Goal: Complete Application Form: Complete application form

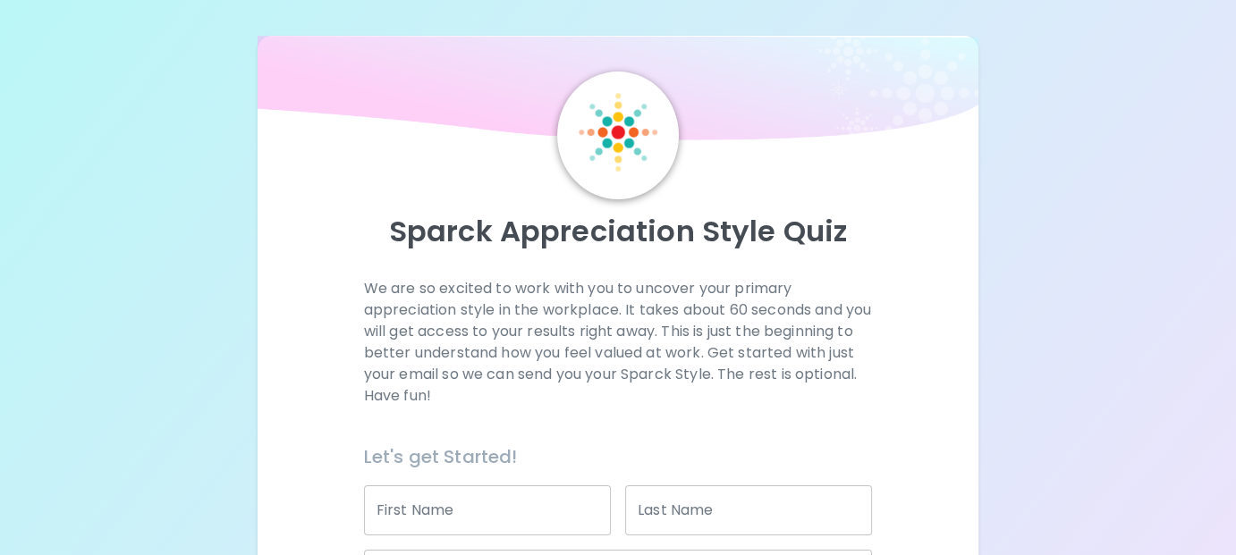
click at [891, 351] on div "We are so excited to work with you to uncover your primary appreciation style i…" at bounding box center [618, 558] width 678 height 560
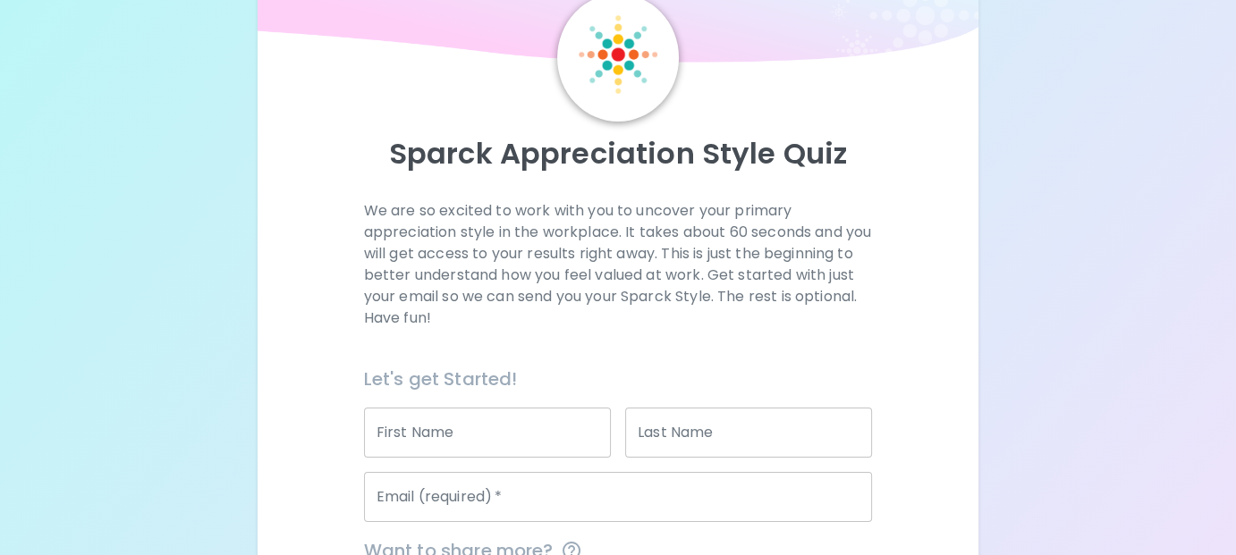
scroll to position [179, 0]
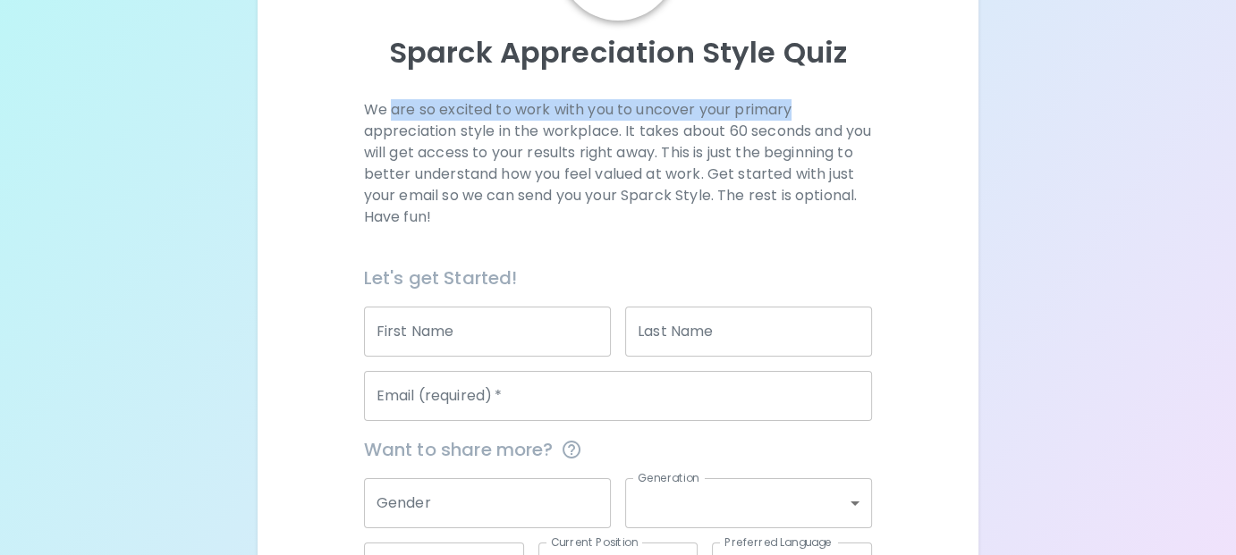
drag, startPoint x: 391, startPoint y: 112, endPoint x: 824, endPoint y: 104, distance: 433.7
click at [824, 104] on p "We are so excited to work with you to uncover your primary appreciation style i…" at bounding box center [618, 163] width 509 height 129
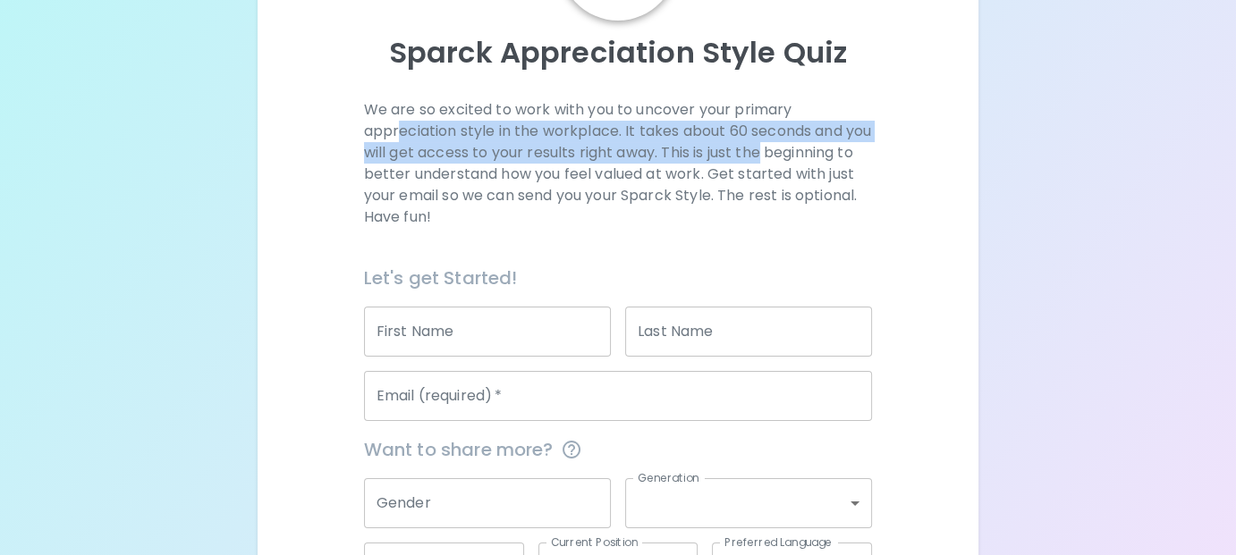
drag, startPoint x: 409, startPoint y: 138, endPoint x: 815, endPoint y: 161, distance: 406.6
click at [815, 161] on p "We are so excited to work with you to uncover your primary appreciation style i…" at bounding box center [618, 163] width 509 height 129
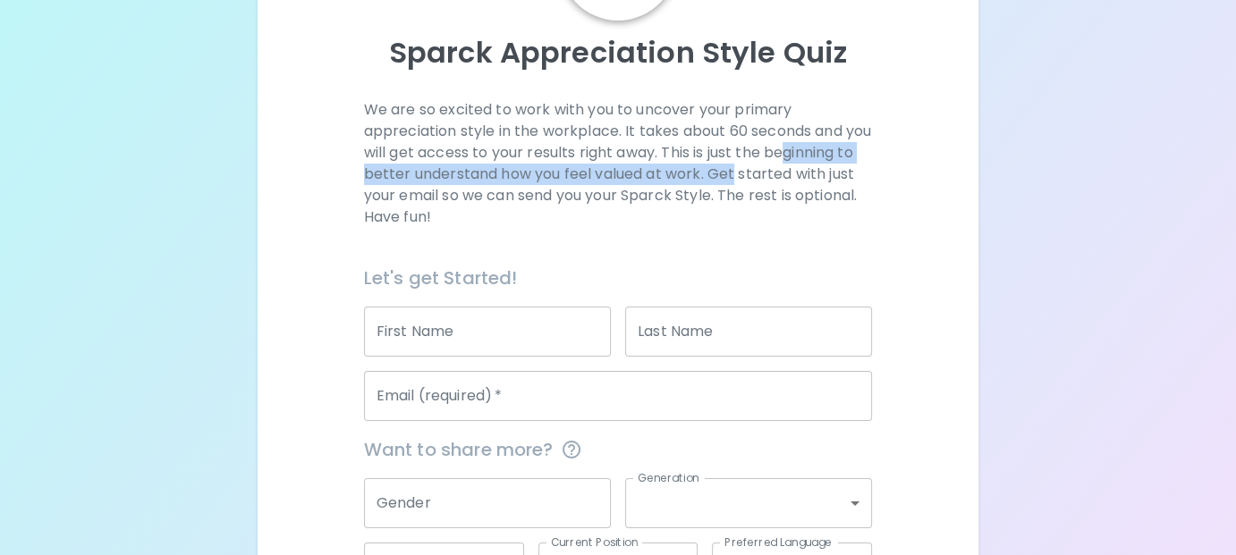
drag, startPoint x: 381, startPoint y: 178, endPoint x: 847, endPoint y: 177, distance: 465.9
click at [847, 177] on p "We are so excited to work with you to uncover your primary appreciation style i…" at bounding box center [618, 163] width 509 height 129
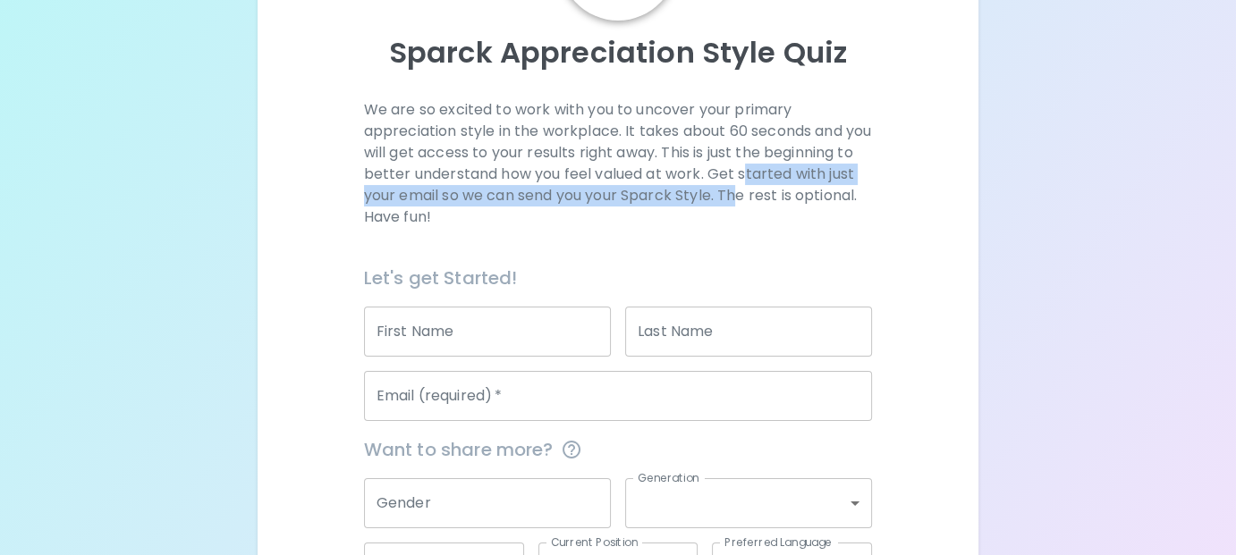
drag, startPoint x: 371, startPoint y: 199, endPoint x: 863, endPoint y: 197, distance: 491.8
click at [863, 197] on p "We are so excited to work with you to uncover your primary appreciation style i…" at bounding box center [618, 163] width 509 height 129
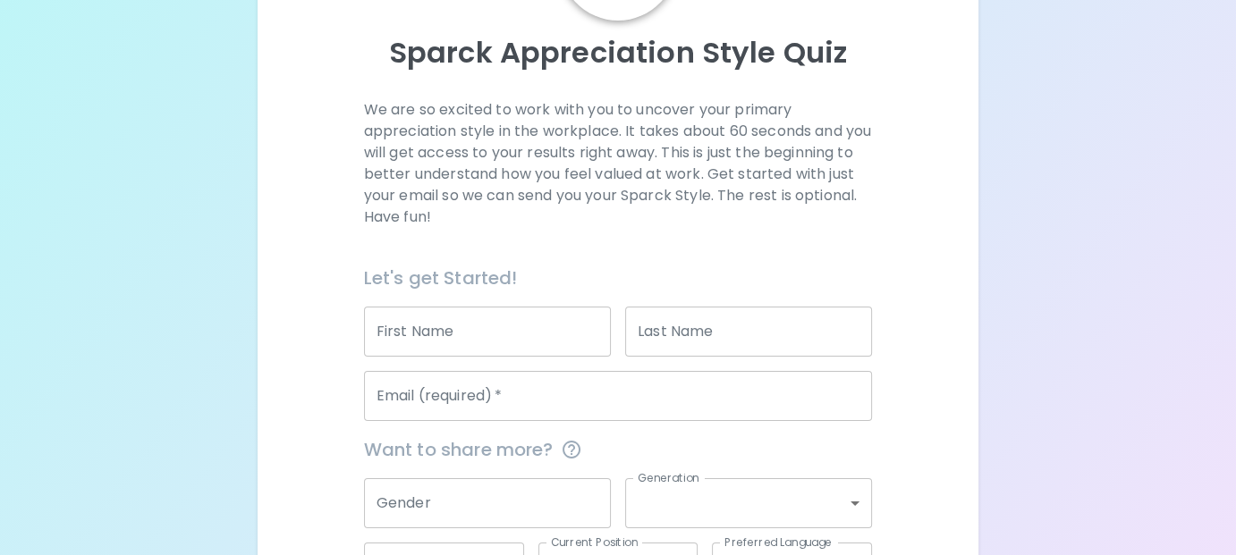
click at [689, 251] on div "Let's get Started!" at bounding box center [611, 270] width 523 height 43
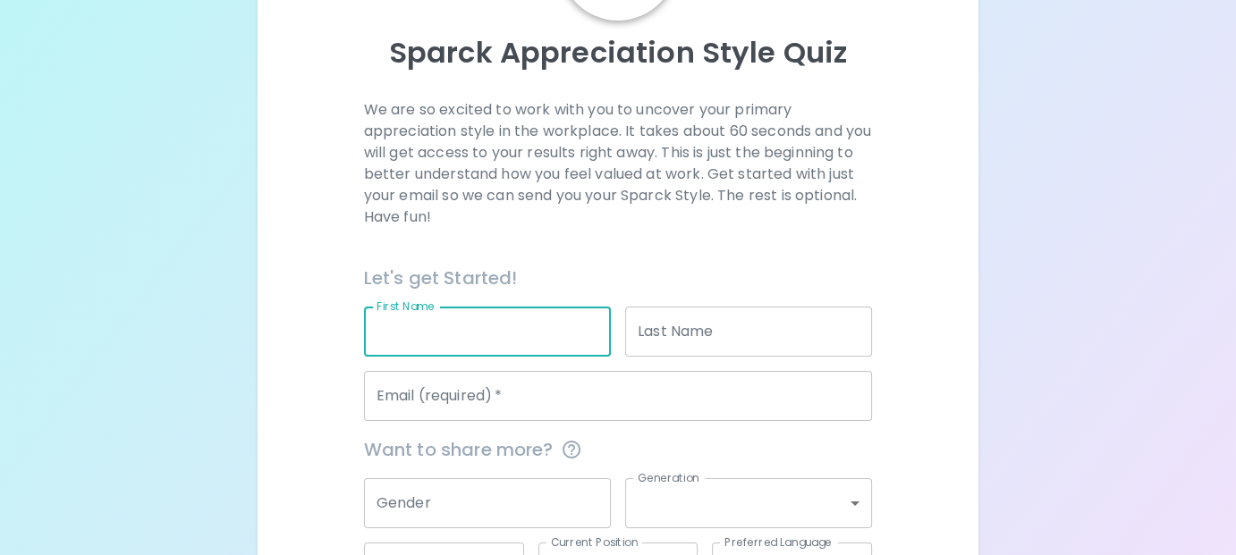
click at [515, 317] on input "First Name" at bounding box center [487, 332] width 247 height 50
type input "[PERSON_NAME]"
type input "Fanning"
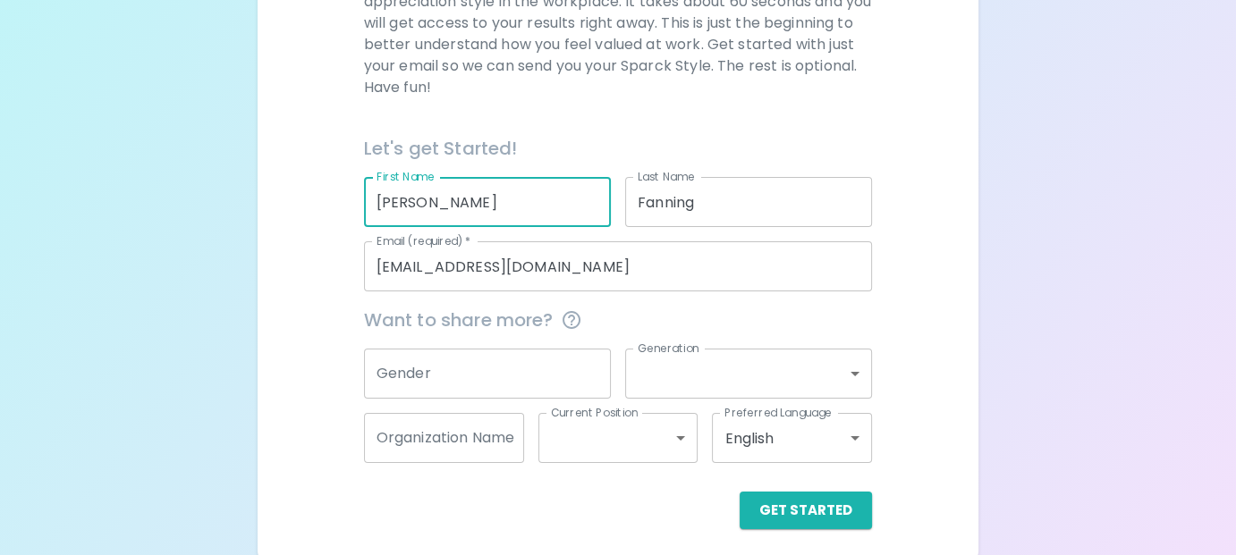
scroll to position [317, 0]
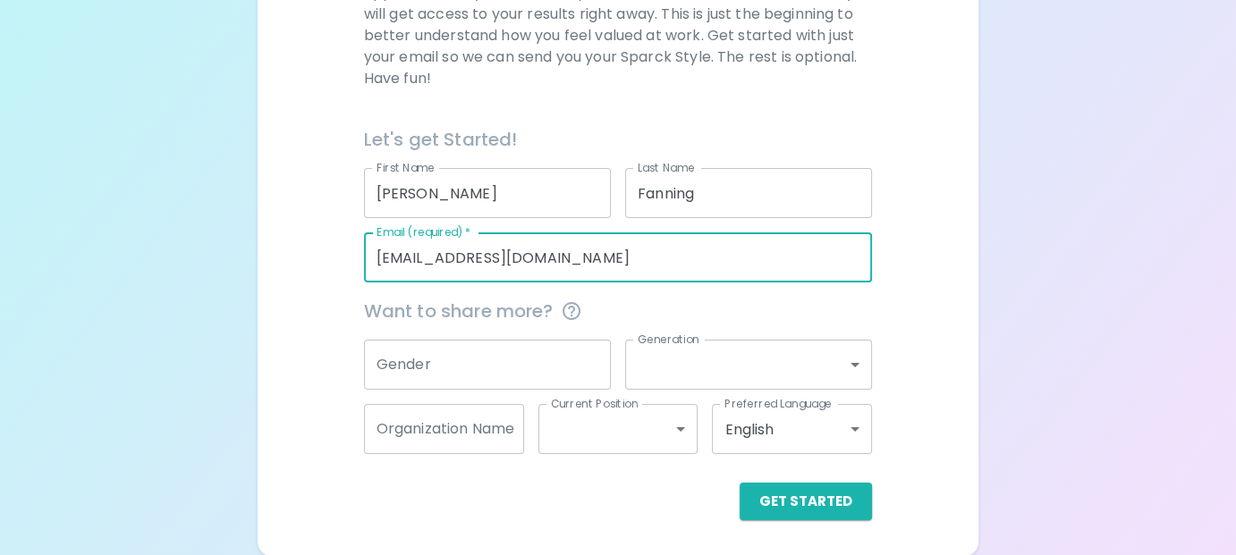
drag, startPoint x: 480, startPoint y: 261, endPoint x: 346, endPoint y: 261, distance: 134.1
click at [346, 261] on div "We are so excited to work with you to uncover your primary appreciation style i…" at bounding box center [618, 241] width 678 height 560
type input "[PERSON_NAME][EMAIL_ADDRESS][PERSON_NAME][DOMAIN_NAME]"
click at [462, 364] on input "Gender" at bounding box center [487, 365] width 247 height 50
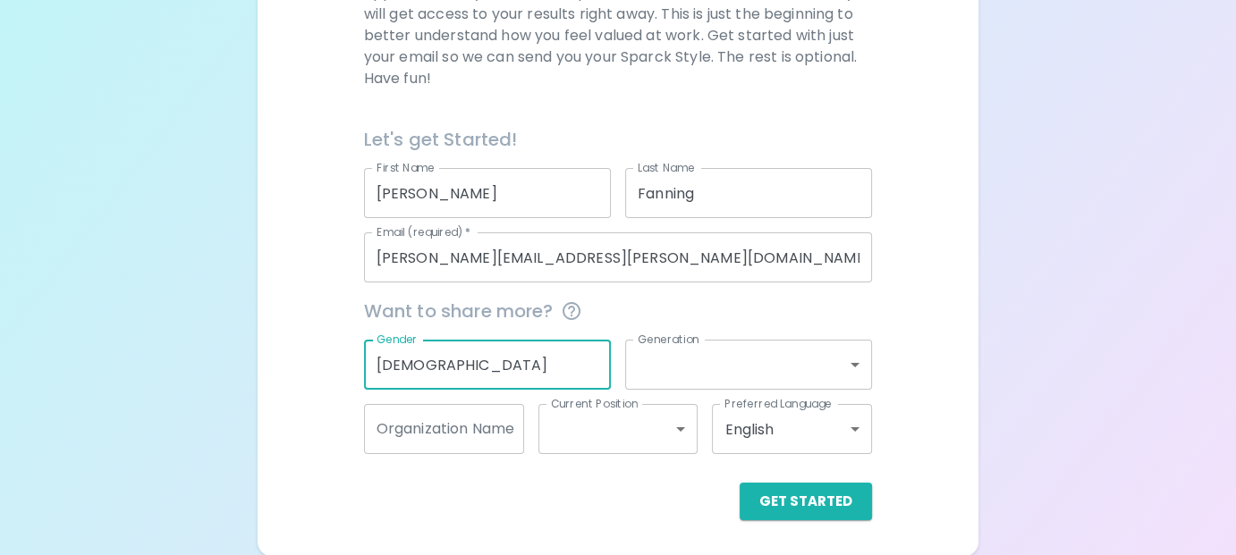
type input "[DEMOGRAPHIC_DATA]"
click at [700, 363] on body "Sparck Appreciation Style Quiz We are so excited to work with you to uncover yo…" at bounding box center [624, 120] width 1249 height 874
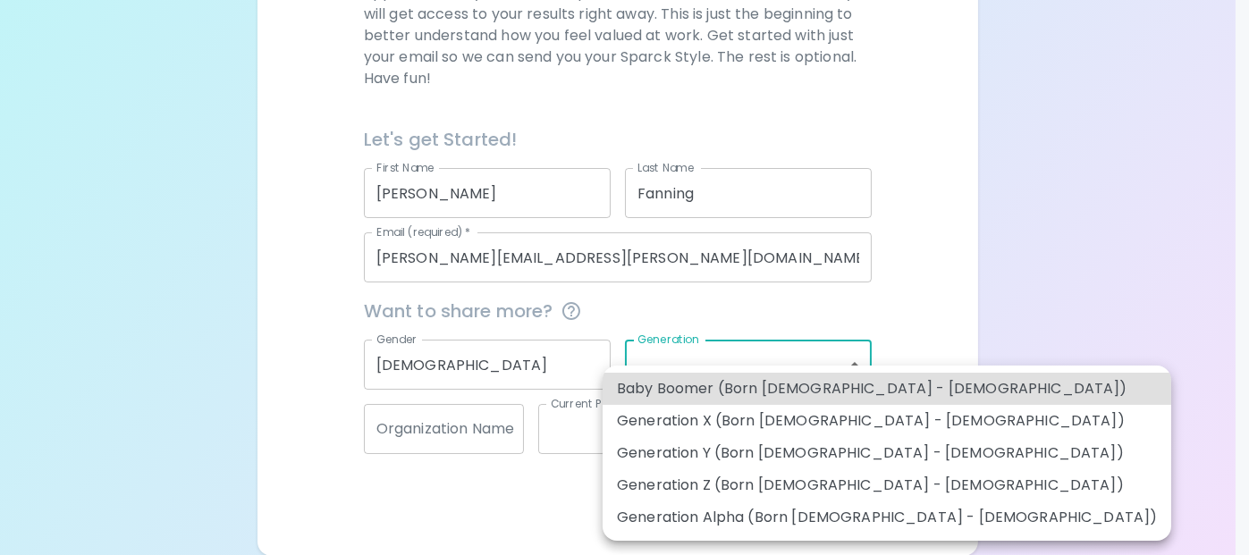
click at [683, 454] on li "Generation Y (Born [DEMOGRAPHIC_DATA] - [DEMOGRAPHIC_DATA])" at bounding box center [887, 453] width 569 height 32
type input "generation_y"
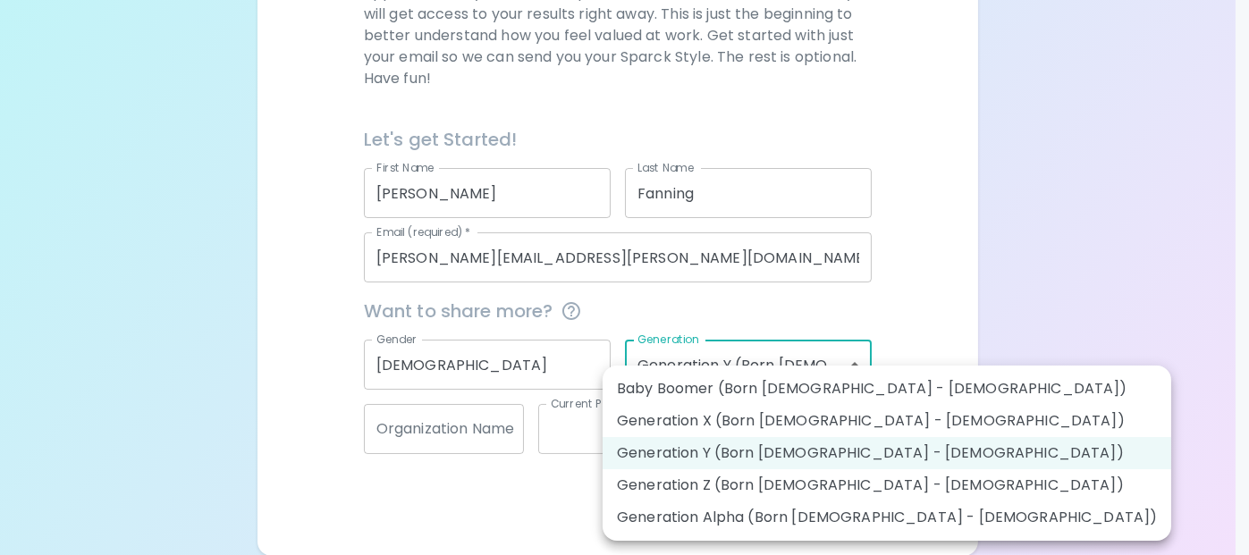
click at [768, 355] on body "Sparck Appreciation Style Quiz We are so excited to work with you to uncover yo…" at bounding box center [624, 120] width 1249 height 874
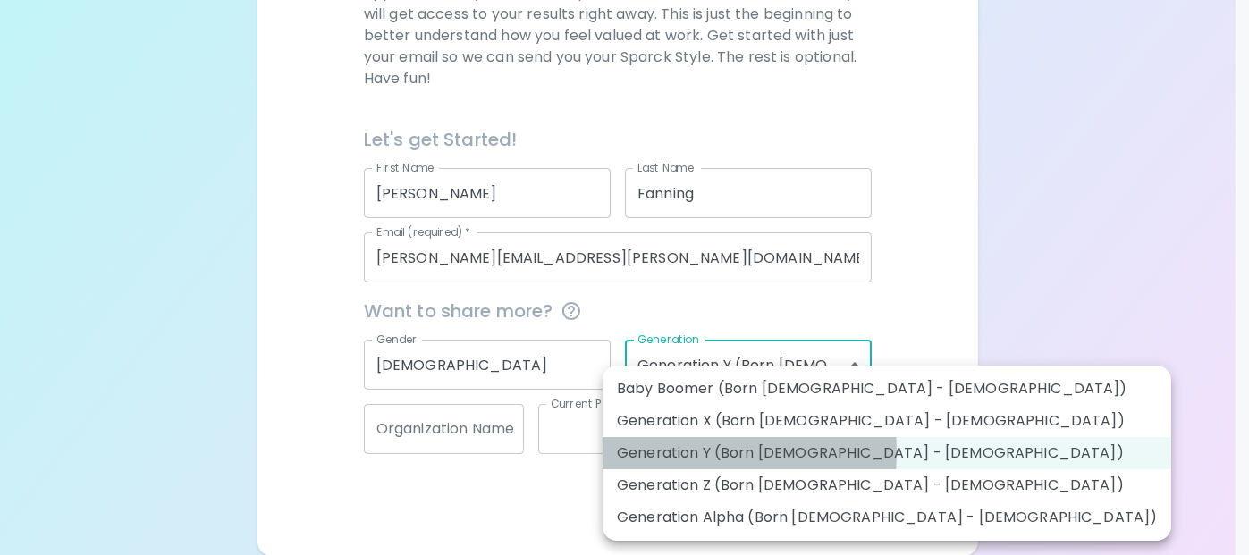
click at [686, 452] on li "Generation Y (Born [DEMOGRAPHIC_DATA] - [DEMOGRAPHIC_DATA])" at bounding box center [887, 453] width 569 height 32
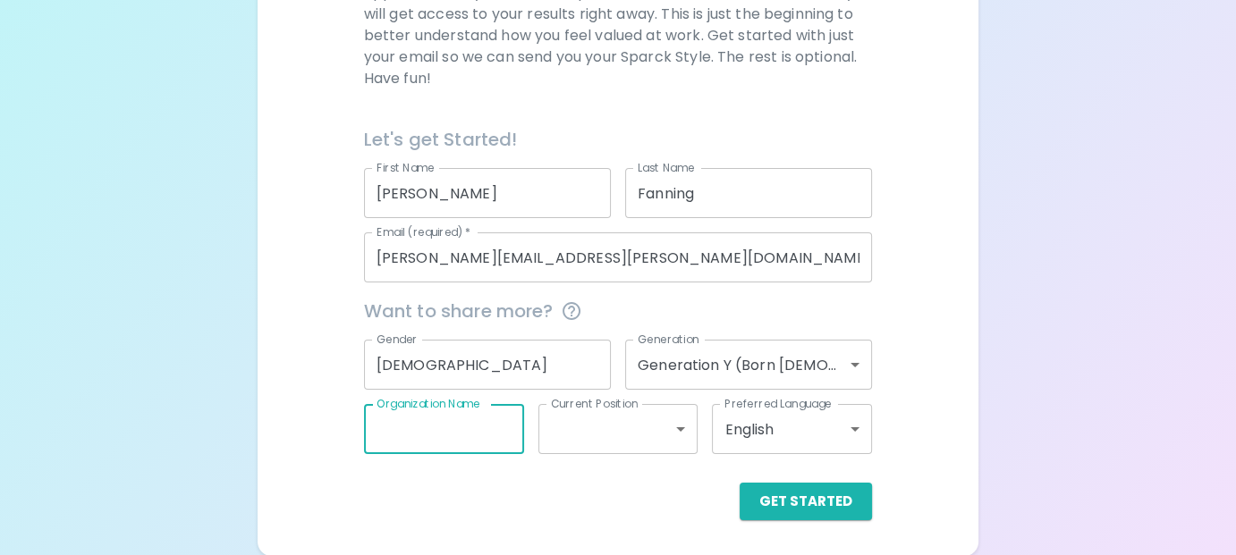
click at [473, 427] on input "Organization Name" at bounding box center [444, 429] width 160 height 50
type input "Patagonia"
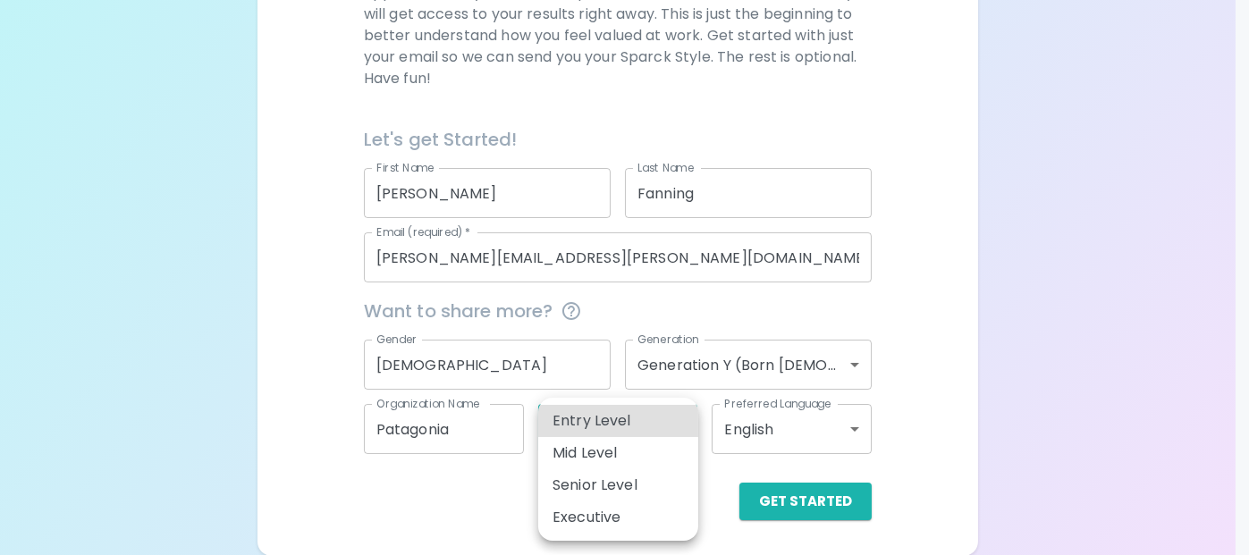
click at [659, 426] on body "Sparck Appreciation Style Quiz We are so excited to work with you to uncover yo…" at bounding box center [624, 120] width 1249 height 874
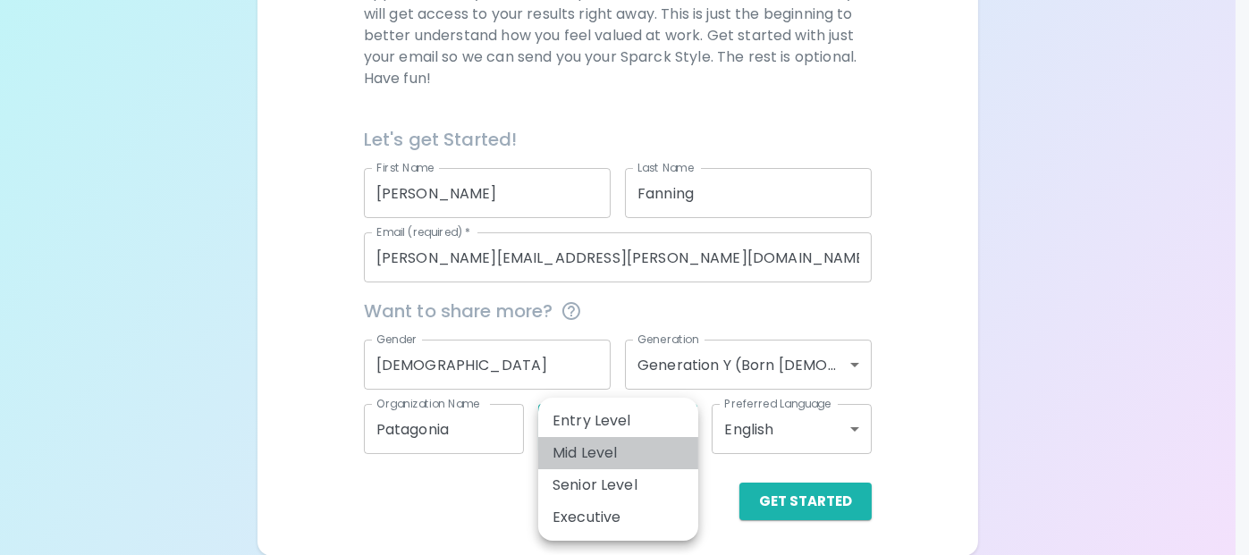
click at [603, 460] on li "Mid Level" at bounding box center [618, 453] width 160 height 32
type input "mid_level"
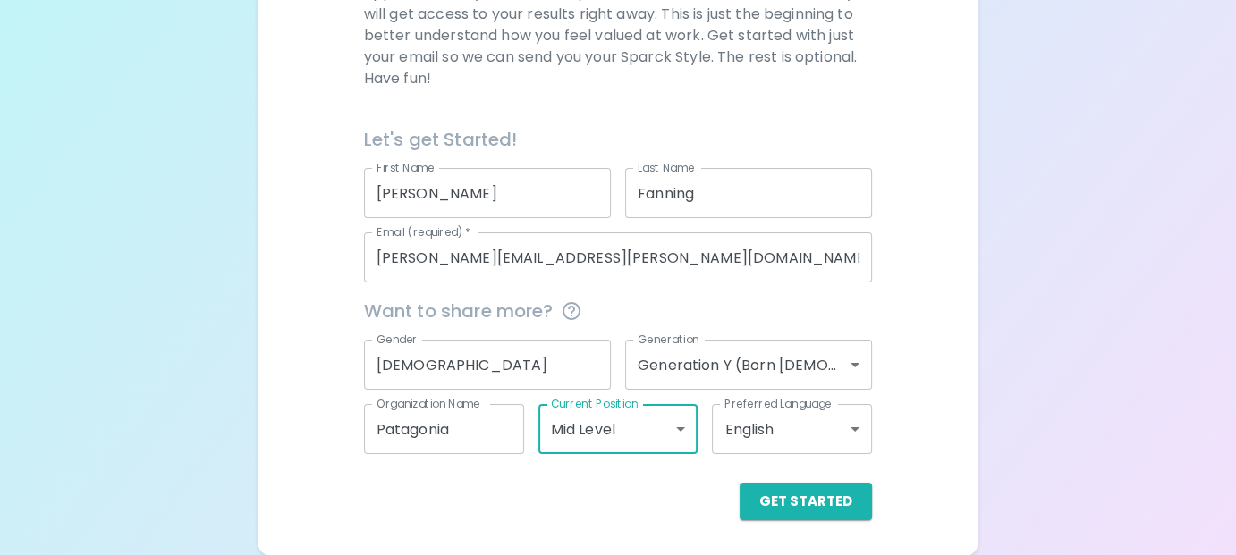
click at [750, 440] on body "Sparck Appreciation Style Quiz We are so excited to work with you to uncover yo…" at bounding box center [618, 120] width 1236 height 874
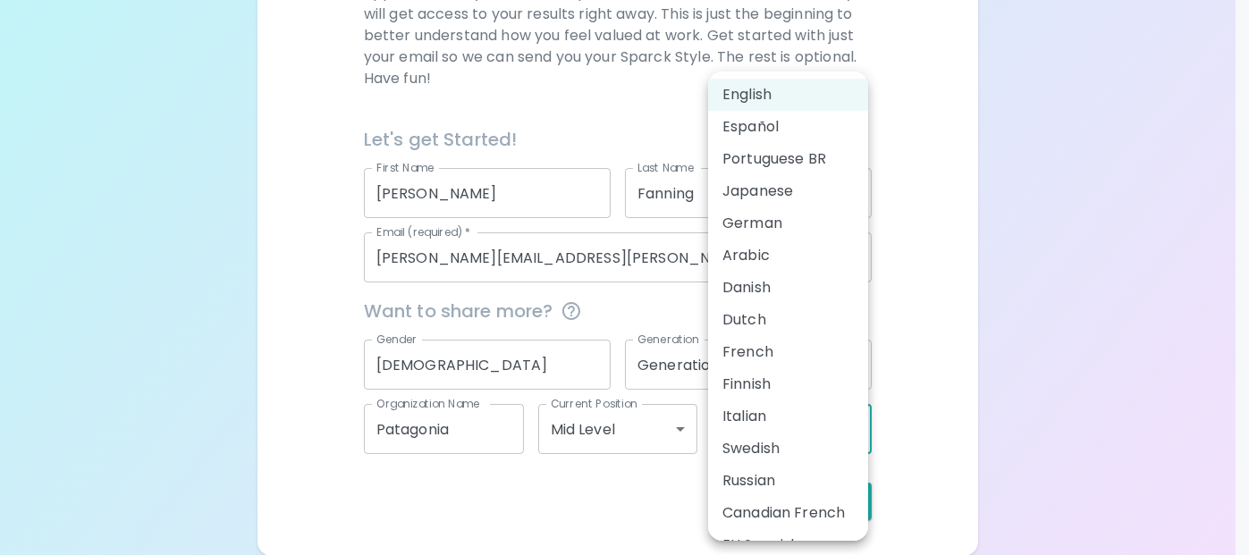
click at [761, 103] on li "English" at bounding box center [788, 95] width 160 height 32
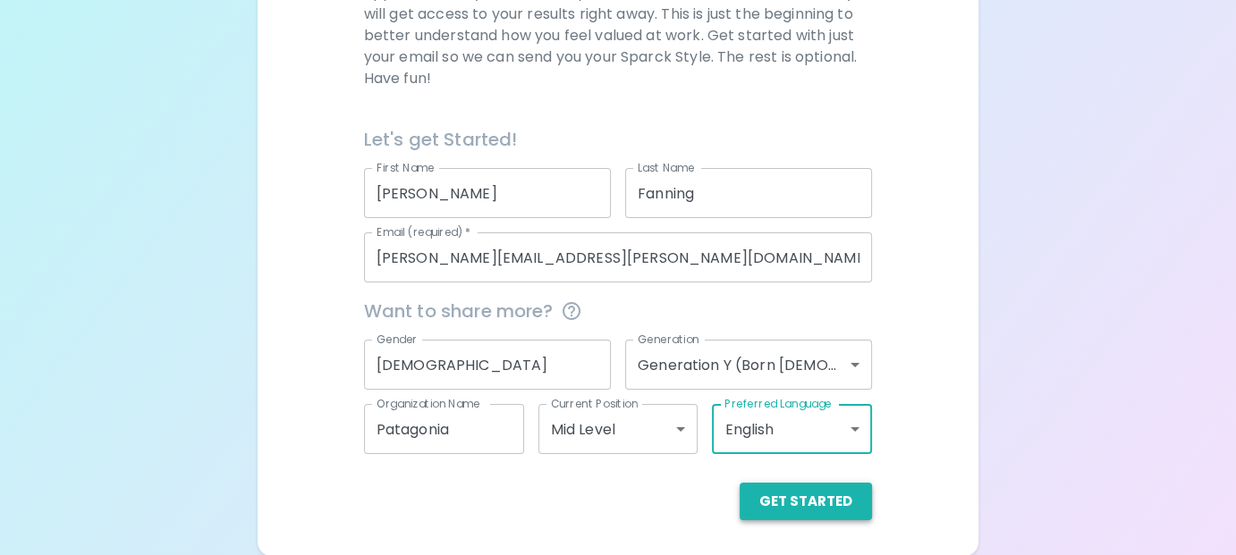
click at [830, 507] on button "Get Started" at bounding box center [805, 502] width 132 height 38
drag, startPoint x: 805, startPoint y: 499, endPoint x: 815, endPoint y: 499, distance: 10.7
click at [805, 499] on button "Get Started" at bounding box center [805, 502] width 132 height 38
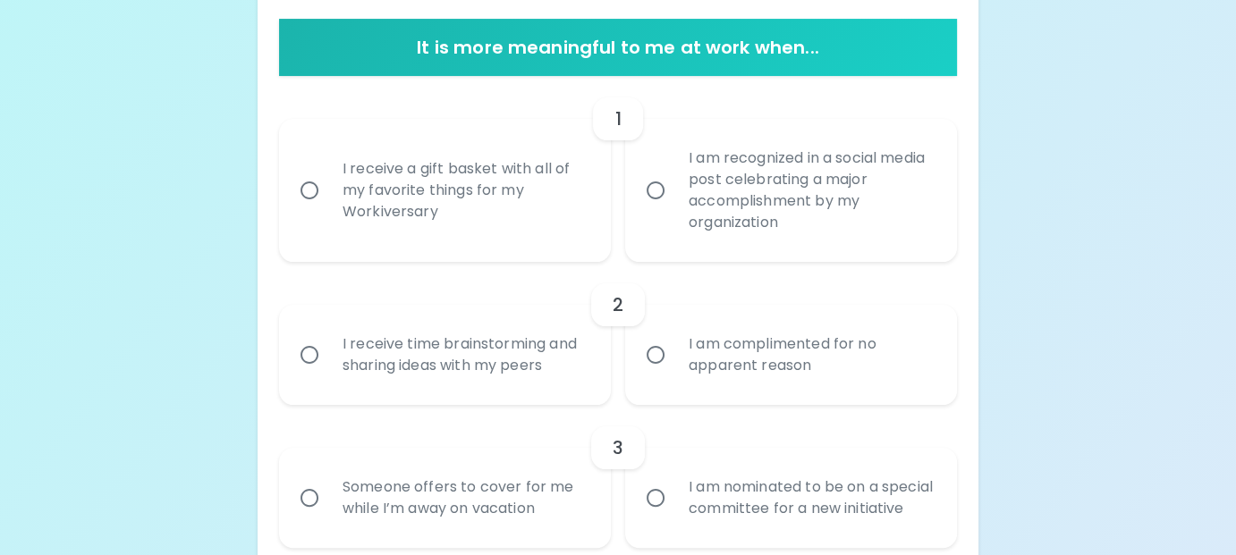
scroll to position [408, 0]
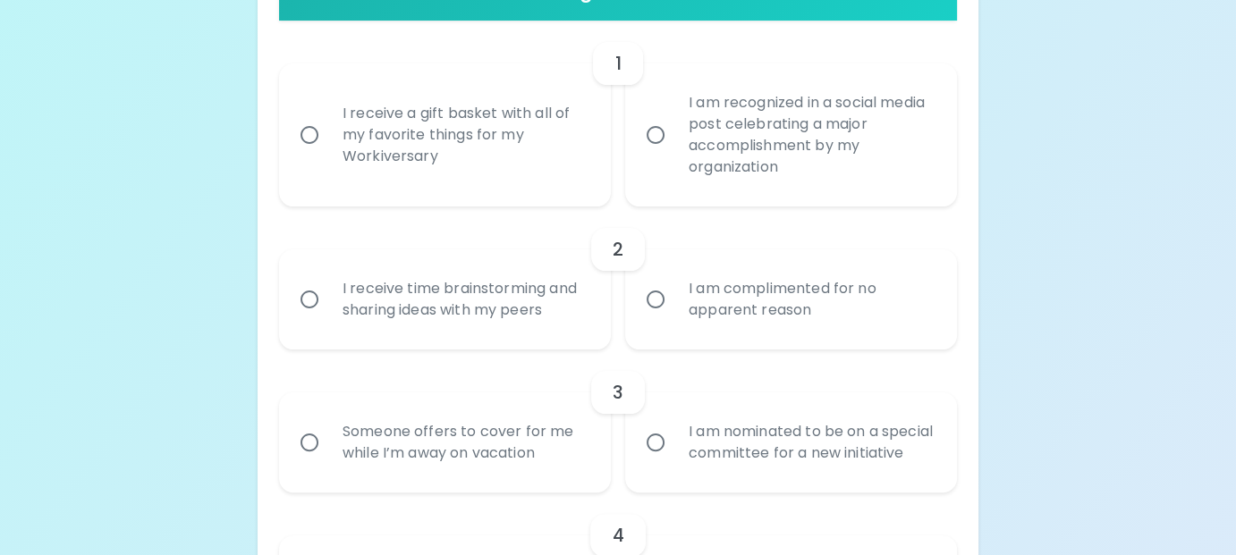
click at [315, 134] on input "I receive a gift basket with all of my favorite things for my Workiversary" at bounding box center [310, 135] width 38 height 38
radio input "true"
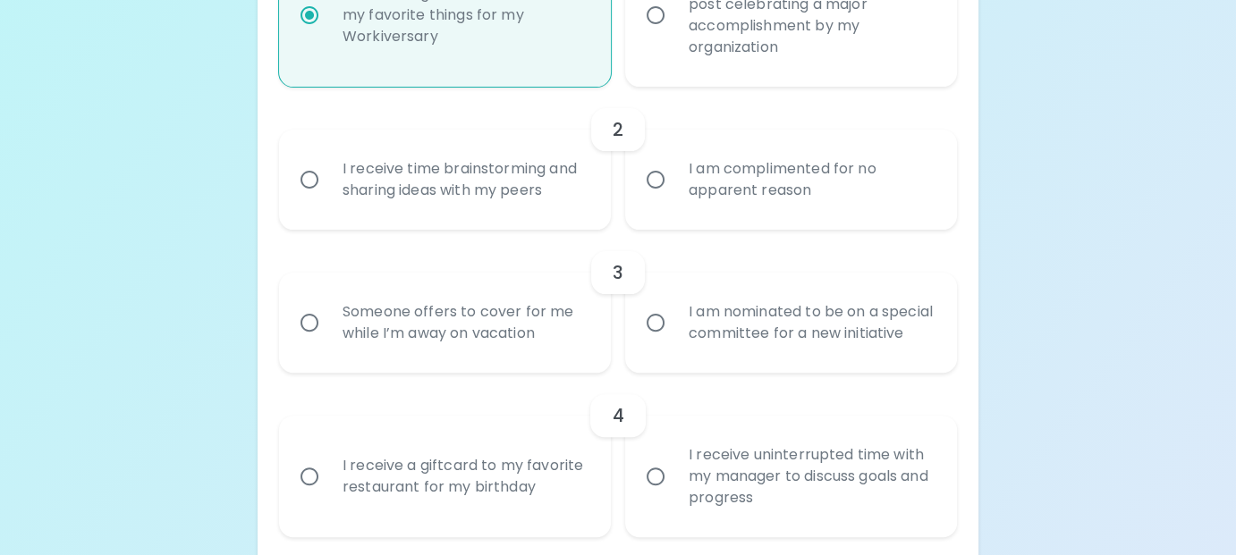
scroll to position [551, 0]
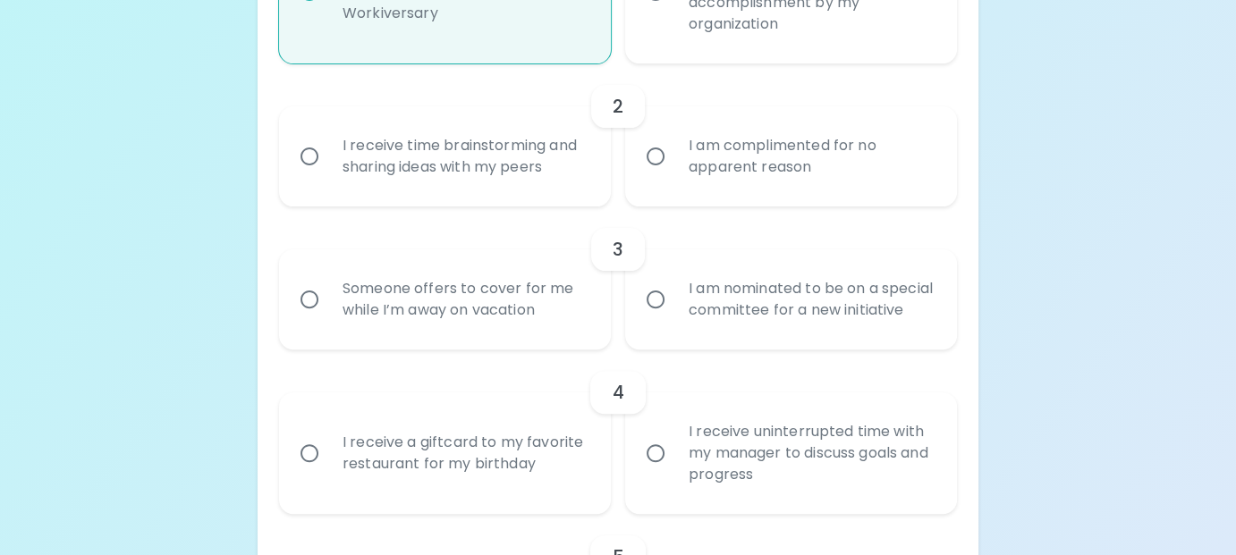
drag, startPoint x: 656, startPoint y: 155, endPoint x: 801, endPoint y: 280, distance: 191.4
click at [656, 155] on input "I am complimented for no apparent reason" at bounding box center [656, 157] width 38 height 38
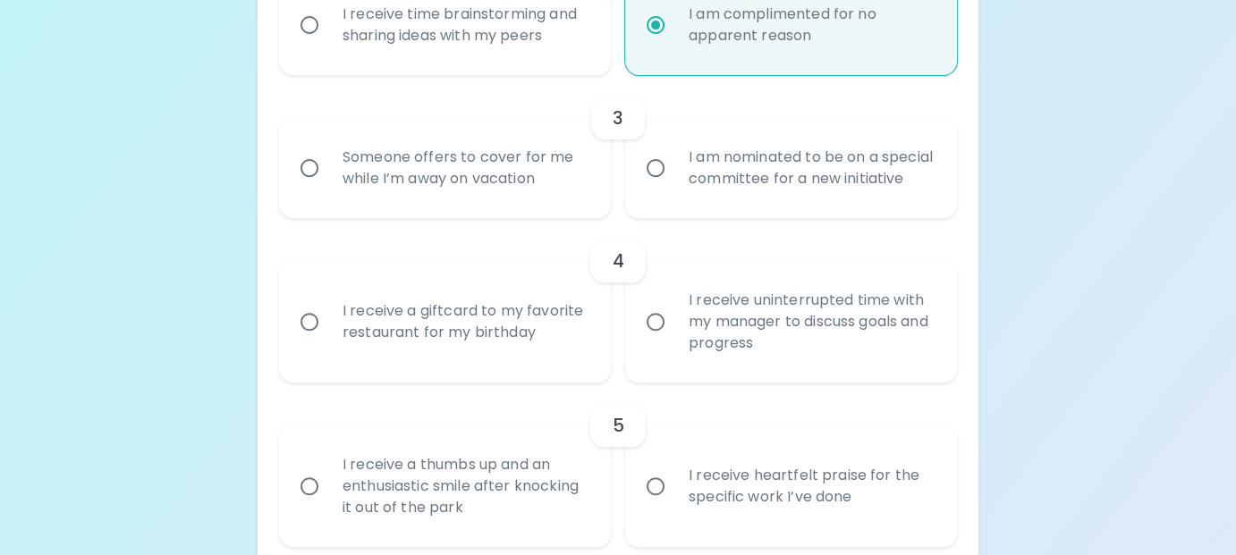
scroll to position [694, 0]
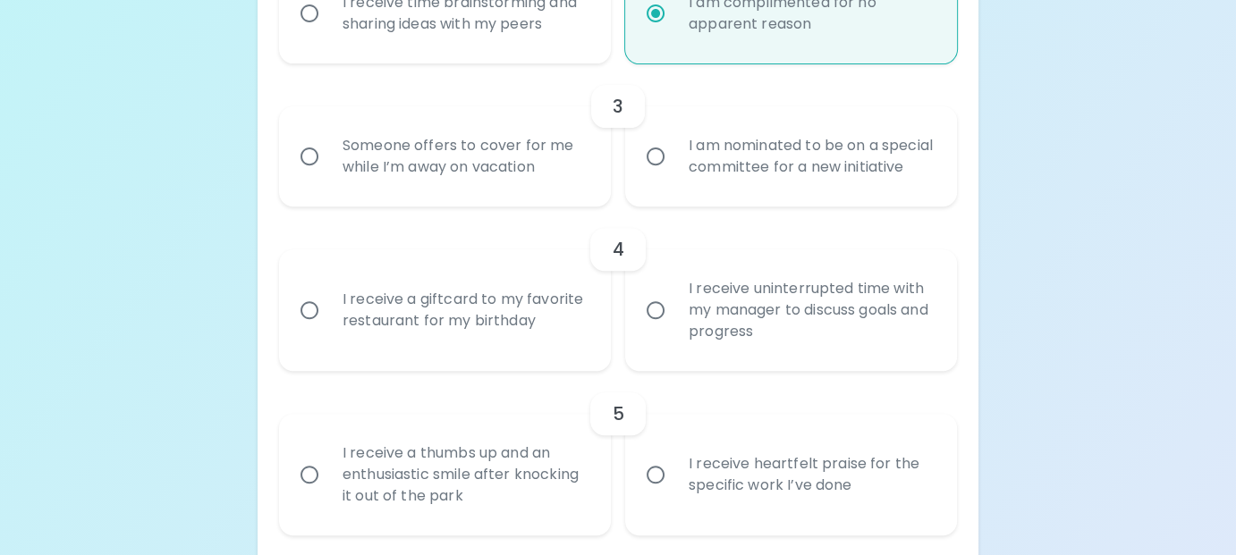
radio input "true"
click at [688, 180] on div "I am nominated to be on a special committee for a new initiative" at bounding box center [810, 157] width 273 height 86
click at [674, 175] on input "I am nominated to be on a special committee for a new initiative" at bounding box center [656, 157] width 38 height 38
radio input "false"
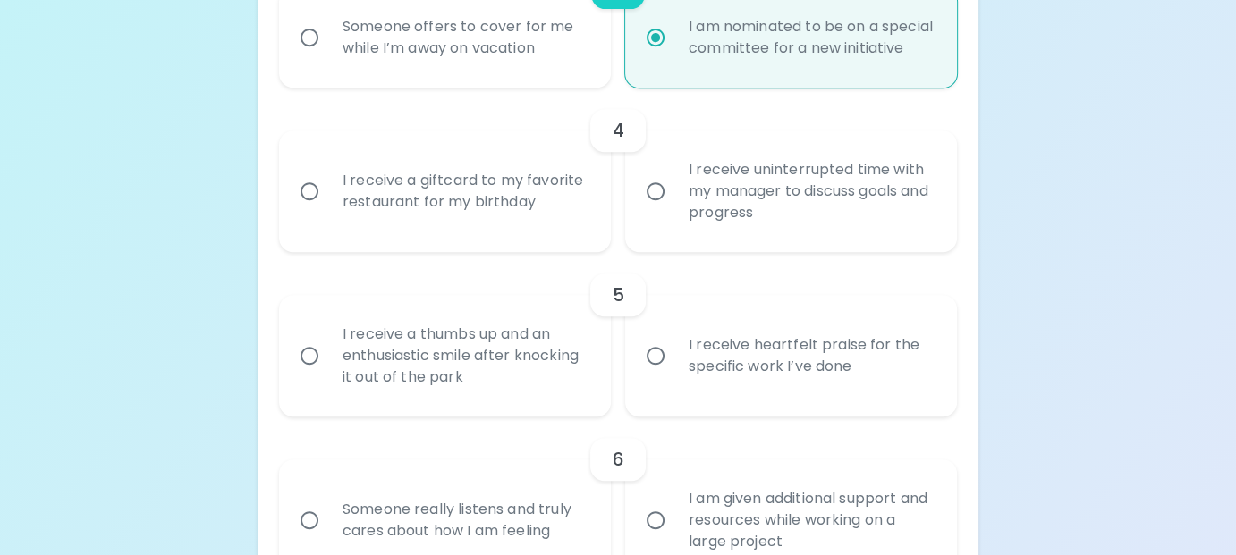
scroll to position [837, 0]
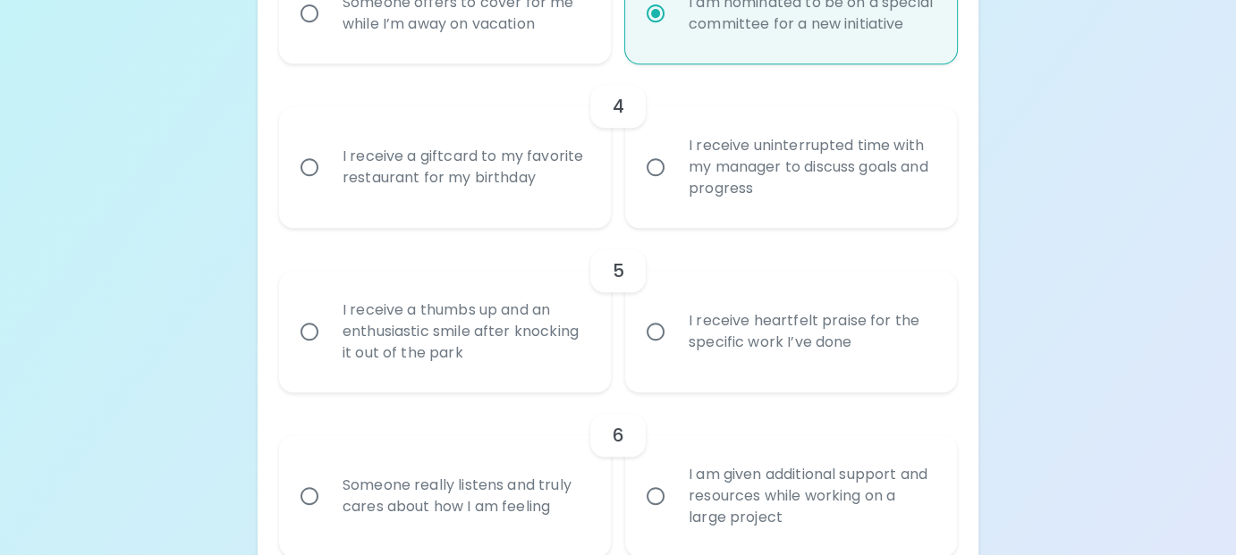
radio input "true"
click at [397, 42] on div "Someone offers to cover for me while I’m away on vacation" at bounding box center [464, 13] width 273 height 86
click at [328, 32] on input "Someone offers to cover for me while I’m away on vacation" at bounding box center [310, 14] width 38 height 38
radio input "false"
radio input "true"
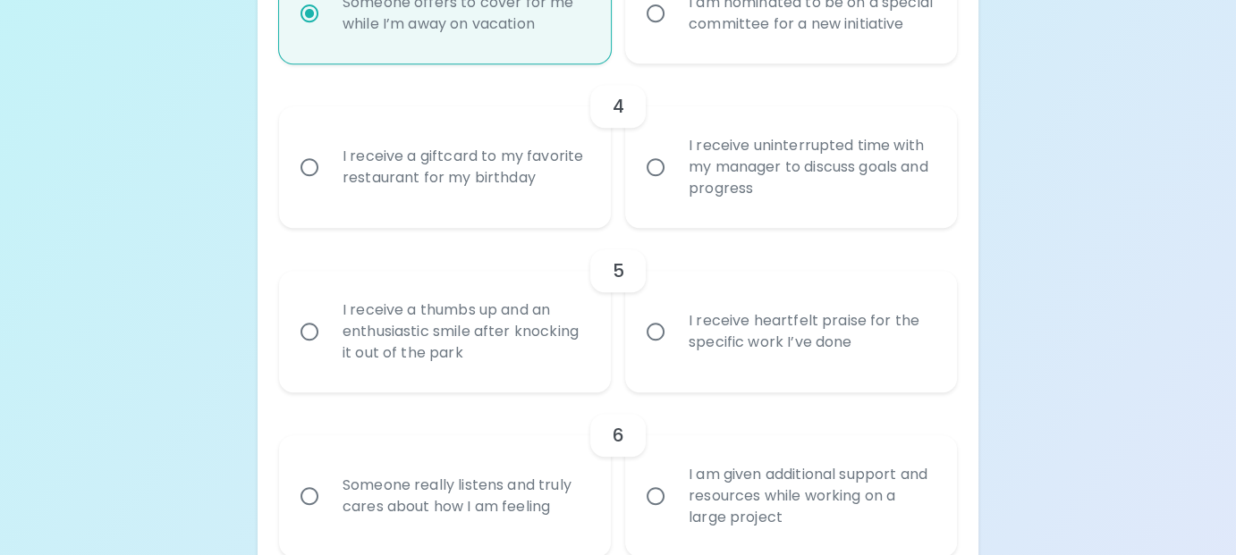
radio input "true"
click at [753, 25] on div "I am nominated to be on a special committee for a new initiative" at bounding box center [810, 13] width 273 height 86
click at [674, 25] on input "I am nominated to be on a special committee for a new initiative" at bounding box center [656, 14] width 38 height 38
radio input "false"
radio input "true"
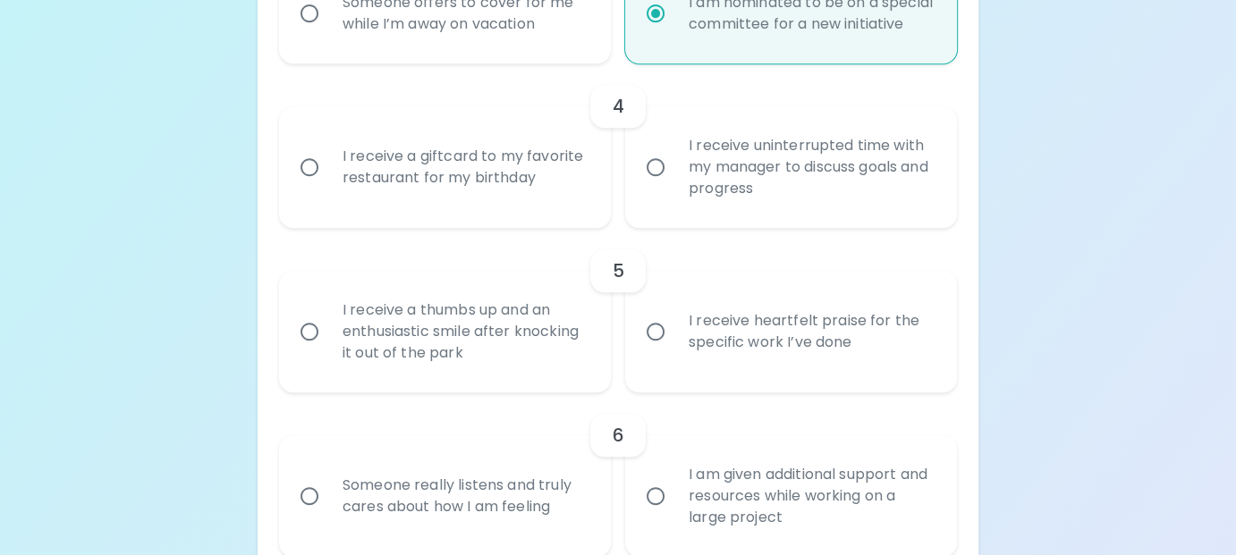
radio input "true"
click at [471, 210] on div "I receive a giftcard to my favorite restaurant for my birthday" at bounding box center [464, 167] width 273 height 86
click at [328, 186] on input "I receive a giftcard to my favorite restaurant for my birthday" at bounding box center [310, 167] width 38 height 38
radio input "false"
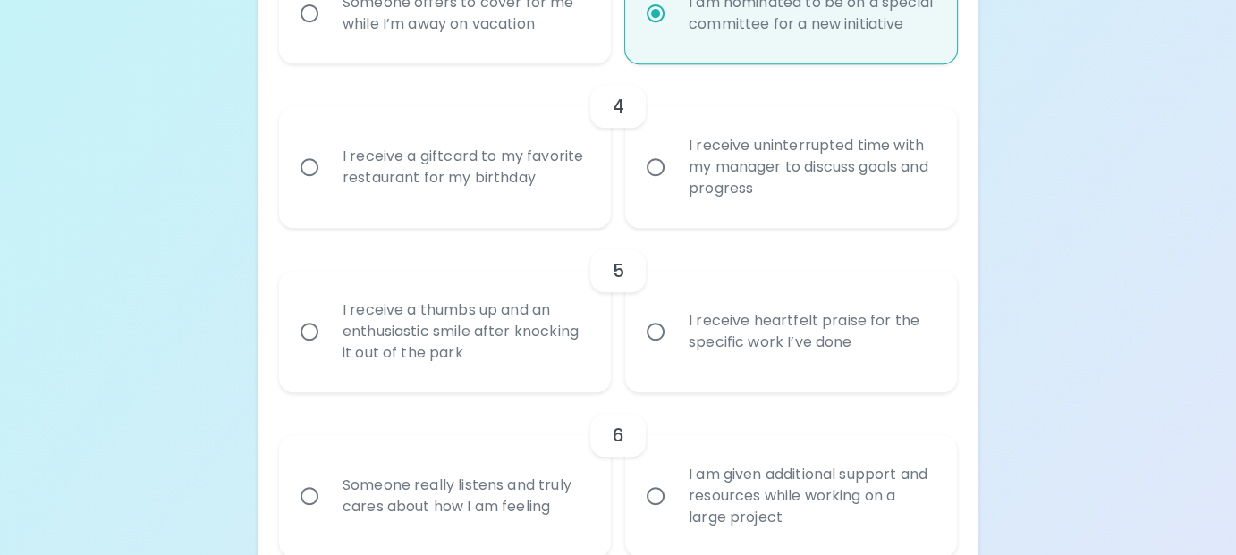
radio input "false"
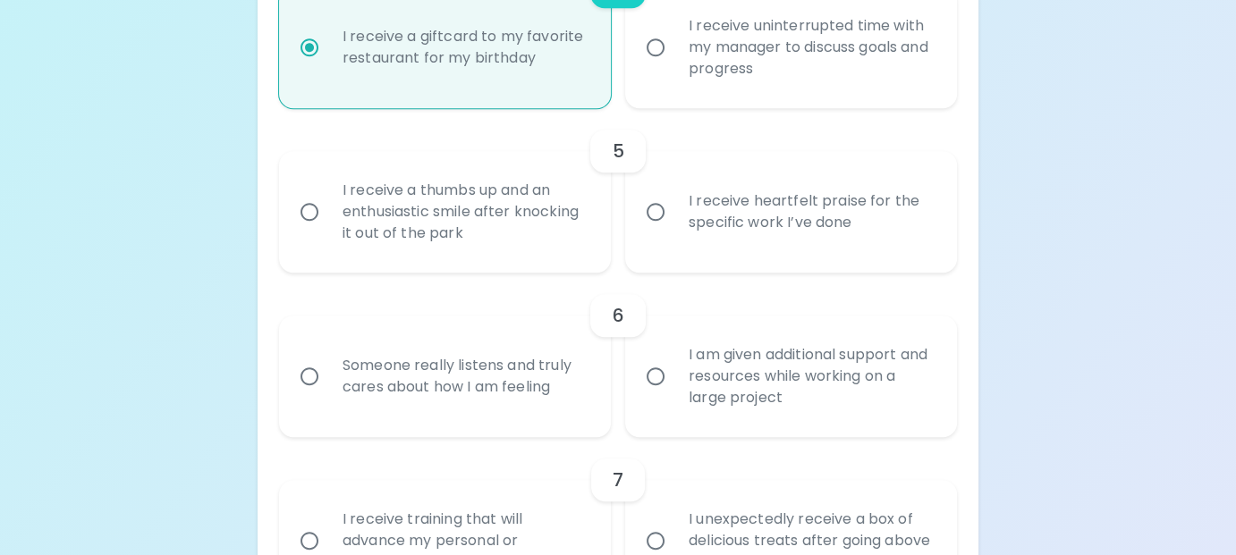
scroll to position [980, 0]
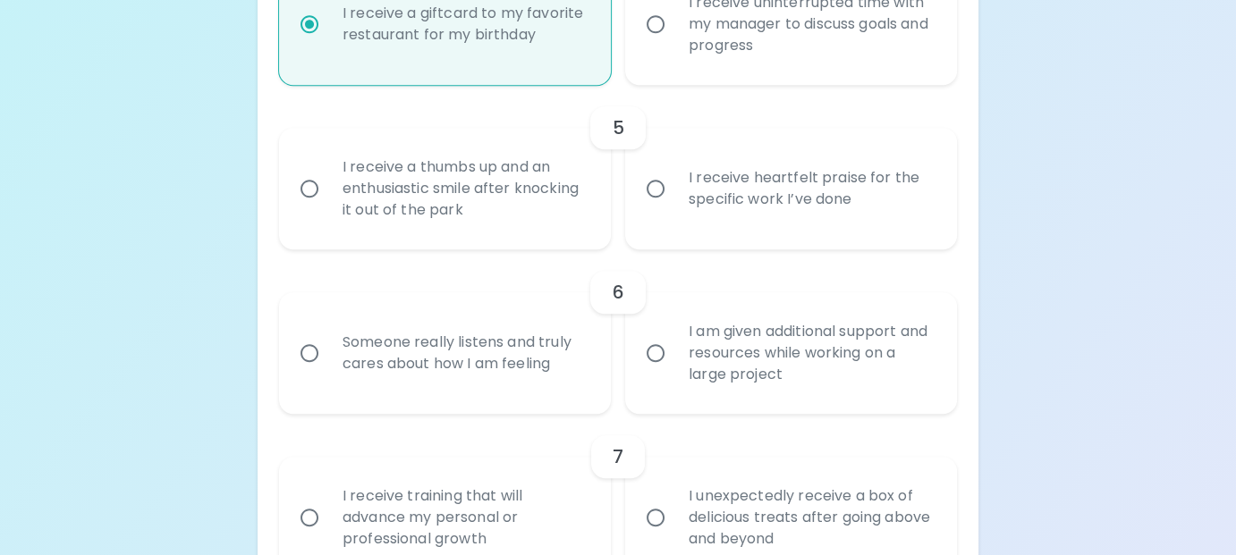
radio input "true"
click at [796, 194] on div "I receive heartfelt praise for the specific work I’ve done" at bounding box center [810, 189] width 273 height 86
click at [674, 194] on input "I receive heartfelt praise for the specific work I’ve done" at bounding box center [656, 189] width 38 height 38
radio input "false"
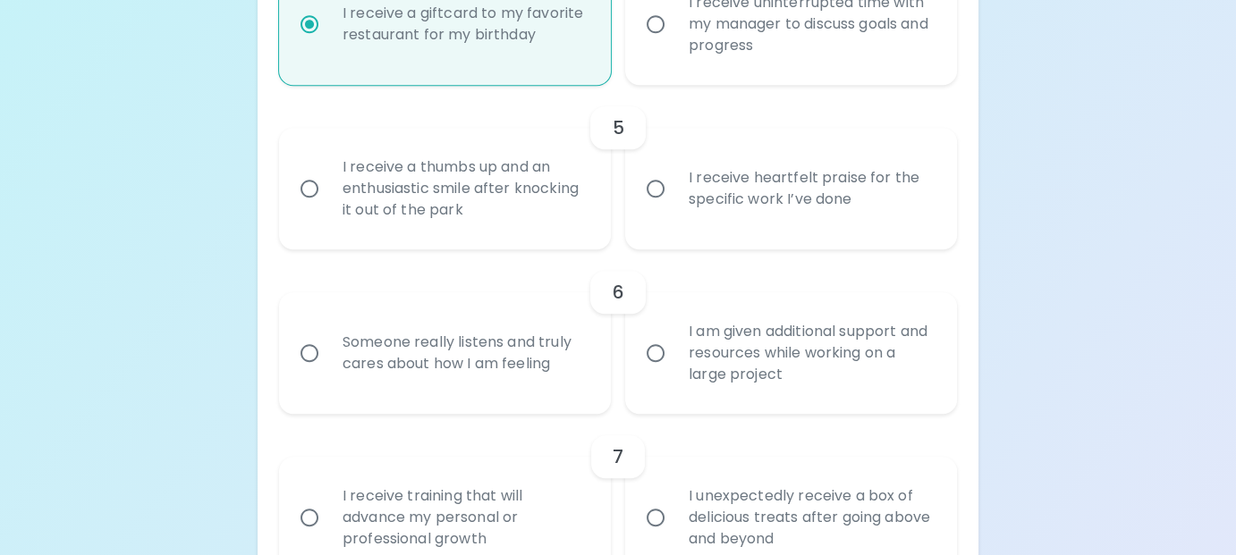
radio input "false"
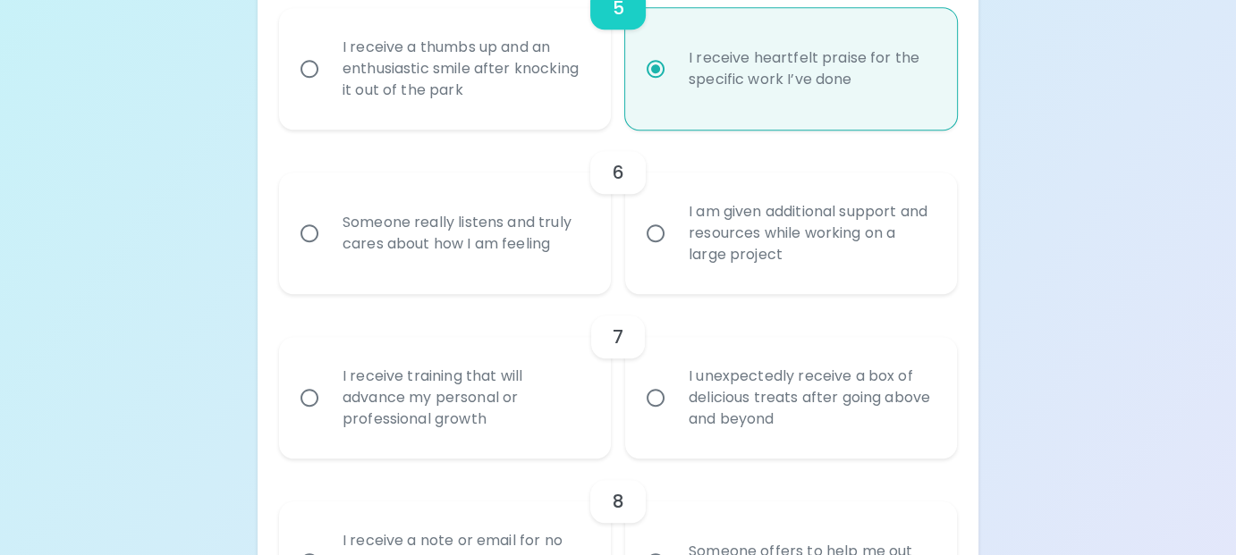
scroll to position [1123, 0]
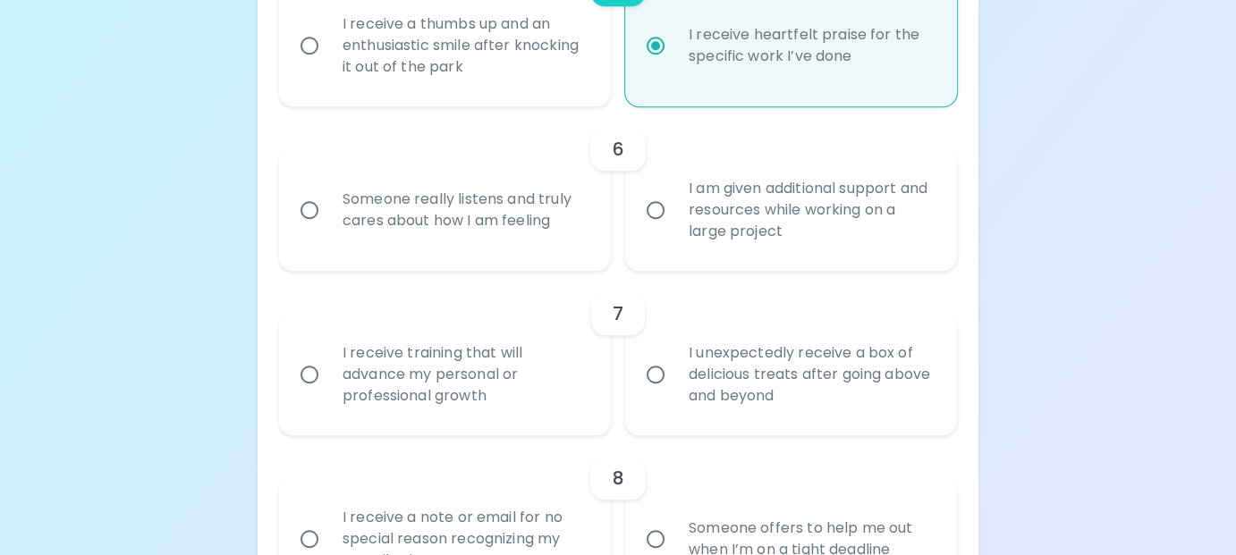
radio input "true"
click at [879, 252] on div "I am given additional support and resources while working on a large project" at bounding box center [810, 209] width 273 height 107
click at [674, 229] on input "I am given additional support and resources while working on a large project" at bounding box center [656, 210] width 38 height 38
radio input "false"
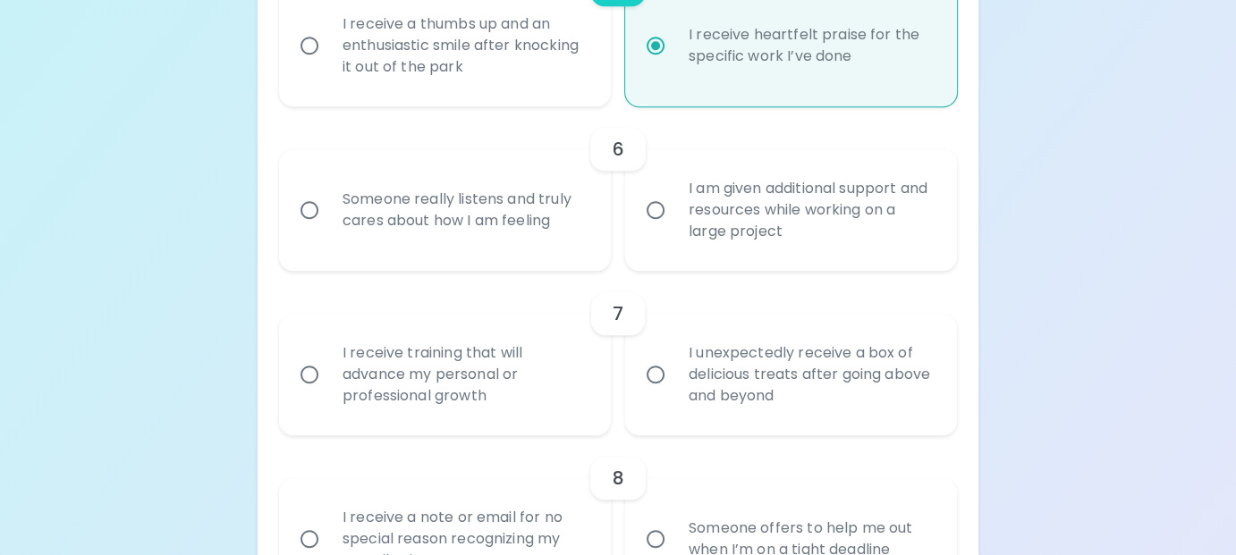
radio input "false"
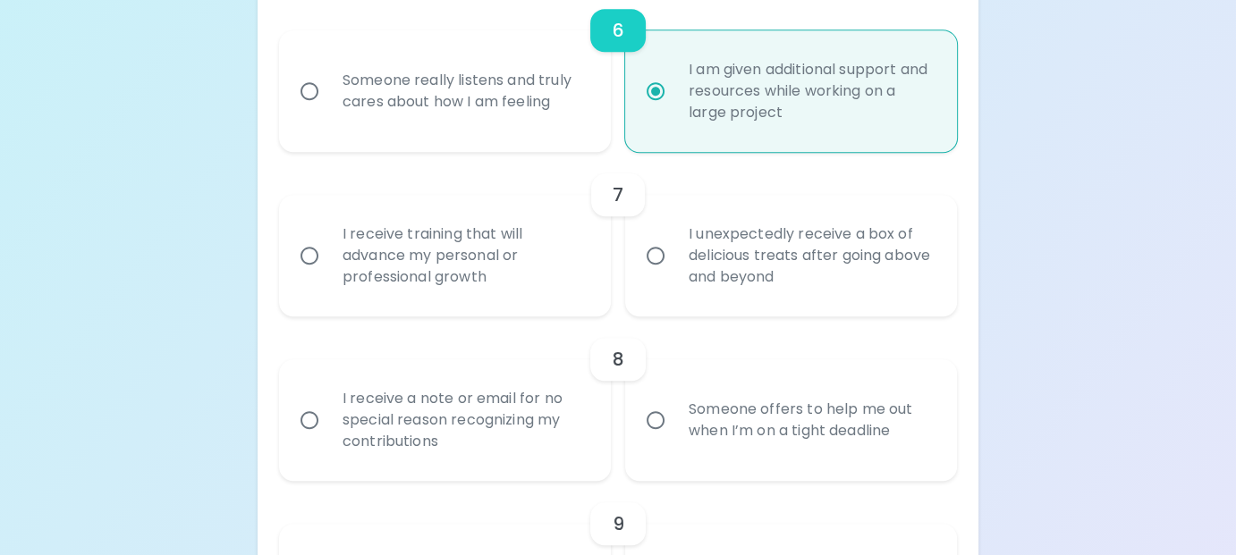
scroll to position [1266, 0]
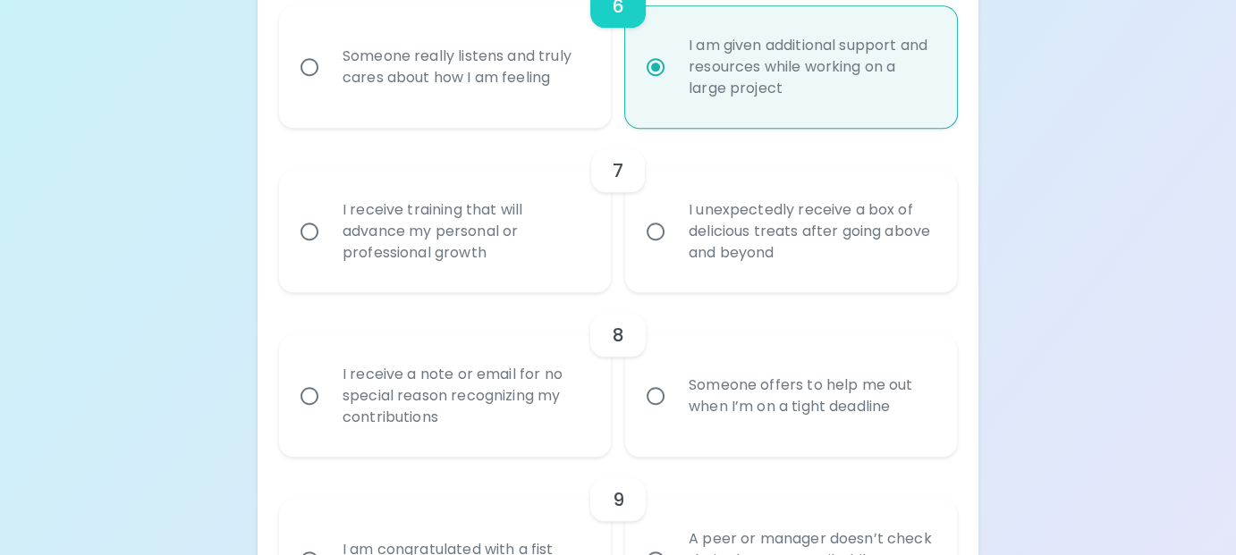
radio input "true"
click at [756, 269] on div "I unexpectedly receive a box of delicious treats after going above and beyond" at bounding box center [810, 231] width 273 height 107
click at [674, 250] on input "I unexpectedly receive a box of delicious treats after going above and beyond" at bounding box center [656, 232] width 38 height 38
radio input "false"
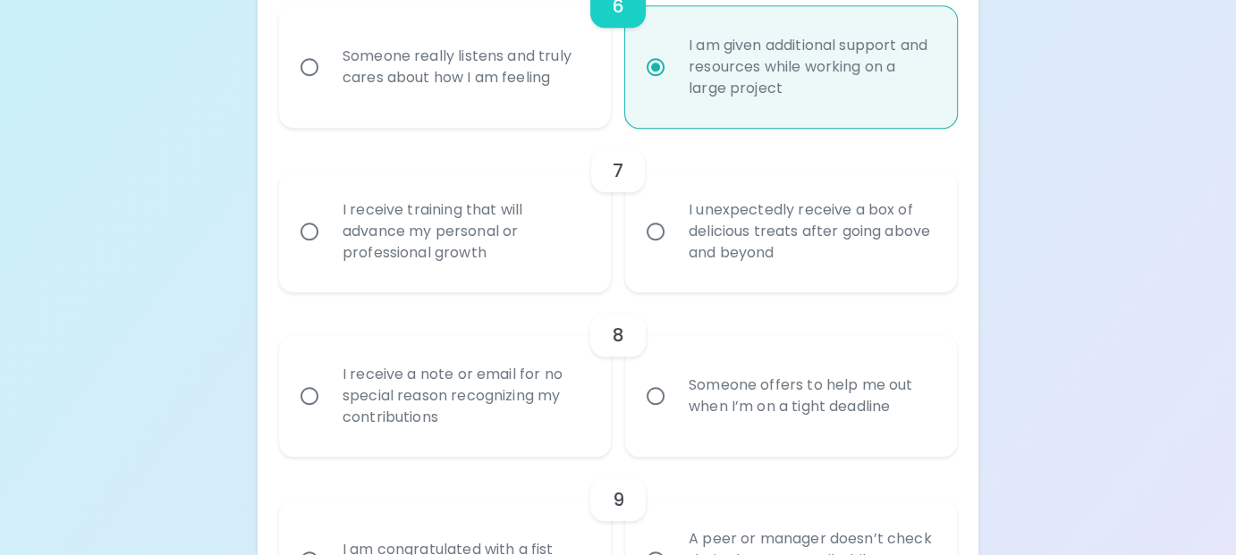
radio input "false"
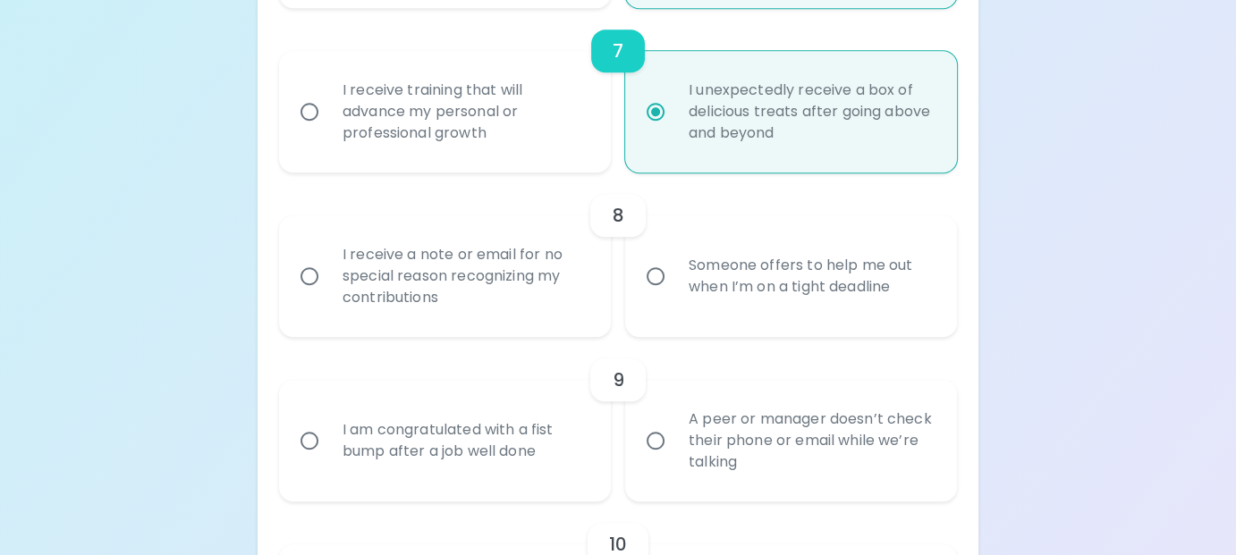
scroll to position [1409, 0]
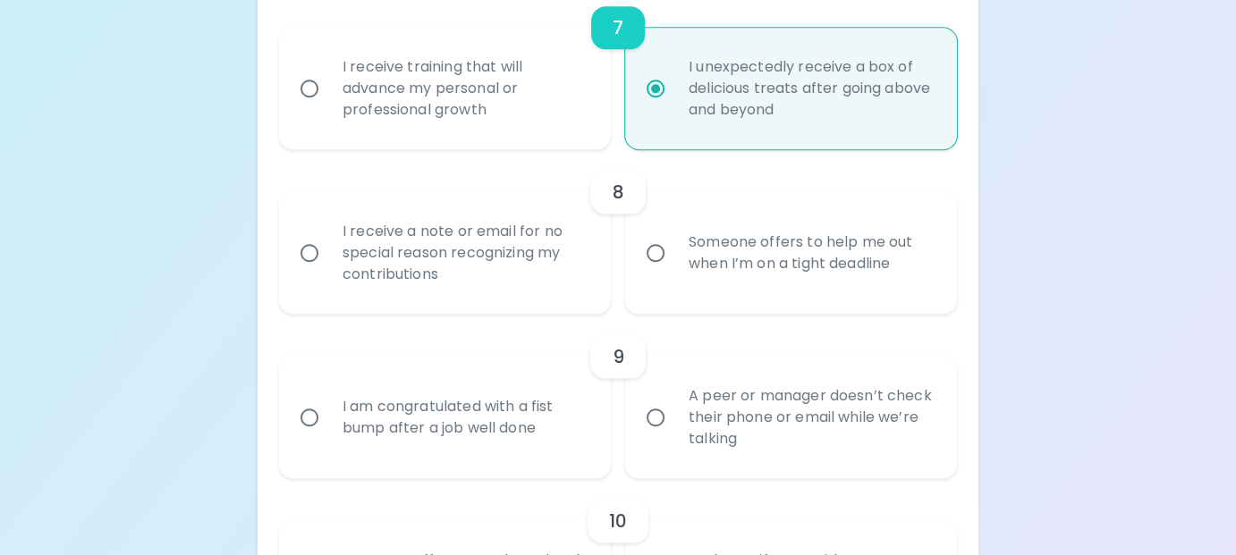
radio input "true"
click at [1058, 338] on div "Uncover Your Sparck Appreciation Style This quick quiz will help you determine …" at bounding box center [618, 61] width 1236 height 2941
click at [874, 296] on div "Someone offers to help me out when I’m on a tight deadline" at bounding box center [810, 253] width 273 height 86
click at [674, 272] on input "Someone offers to help me out when I’m on a tight deadline" at bounding box center [656, 253] width 38 height 38
radio input "false"
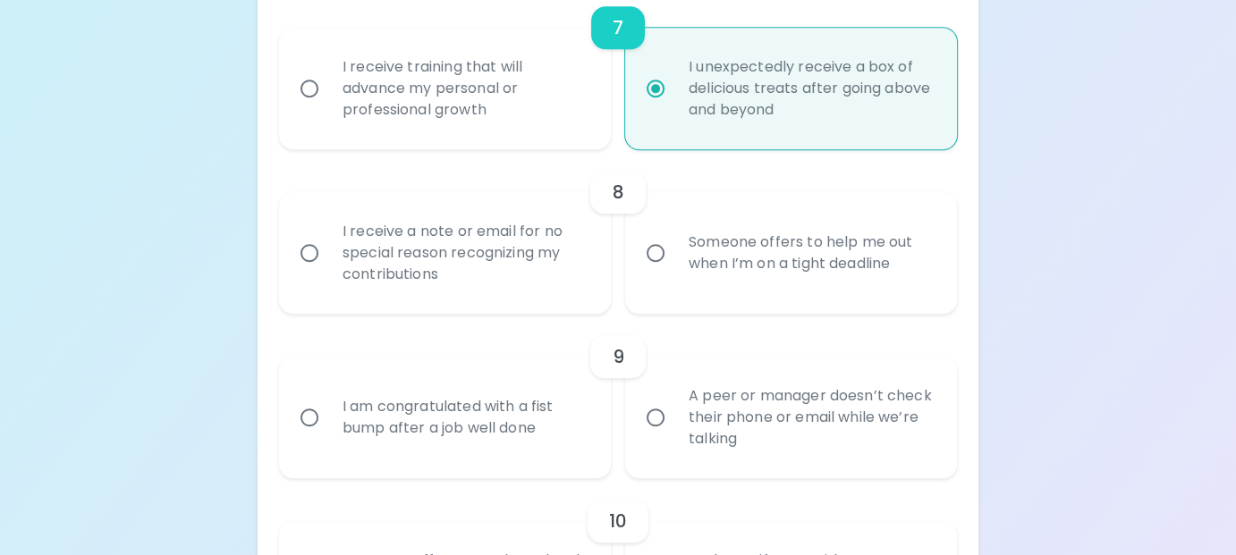
radio input "false"
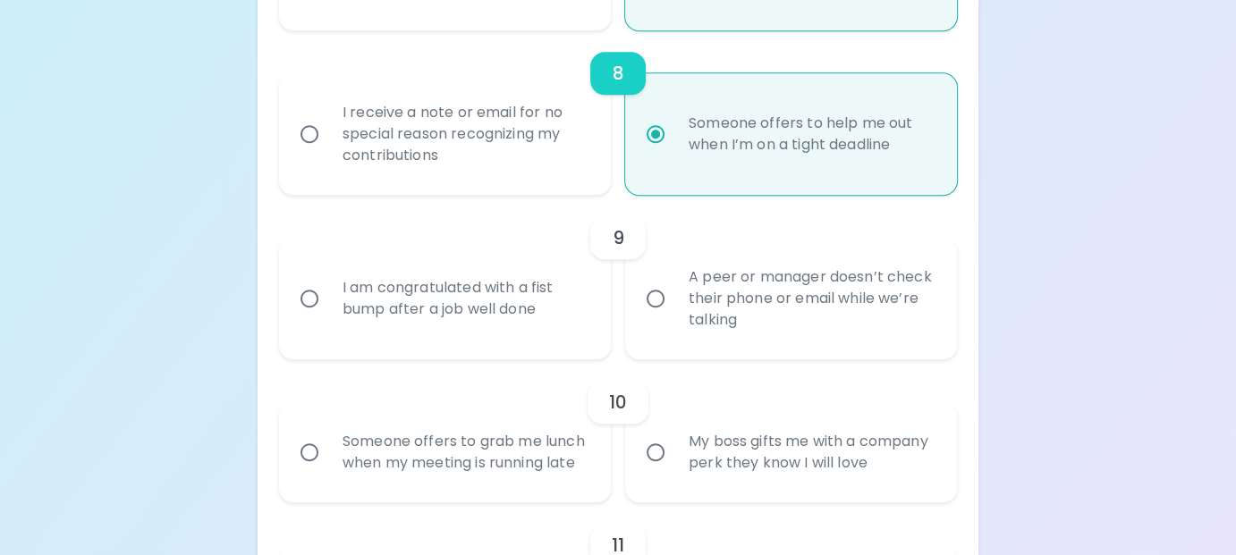
scroll to position [1552, 0]
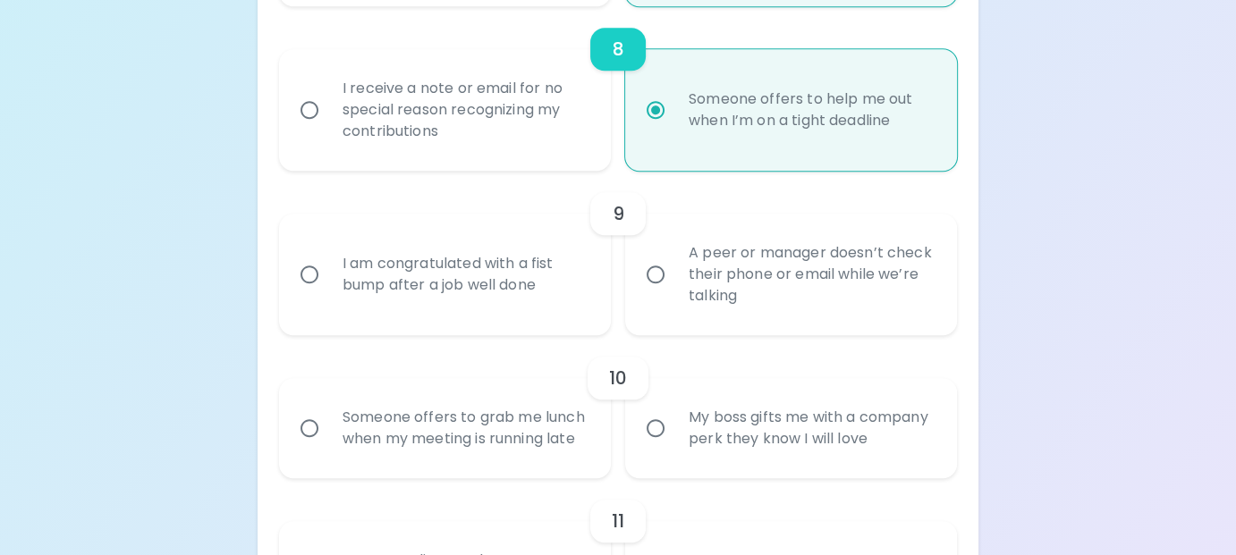
radio input "true"
click at [479, 164] on div "I receive a note or email for no special reason recognizing my contributions" at bounding box center [464, 109] width 273 height 107
click at [328, 129] on input "I receive a note or email for no special reason recognizing my contributions" at bounding box center [310, 110] width 38 height 38
radio input "false"
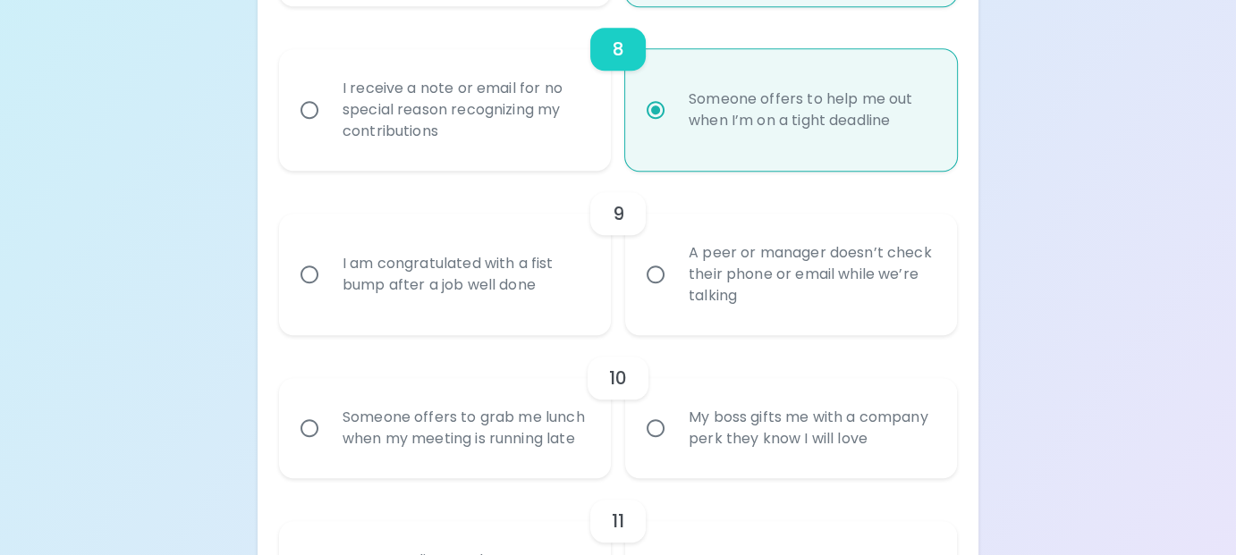
radio input "false"
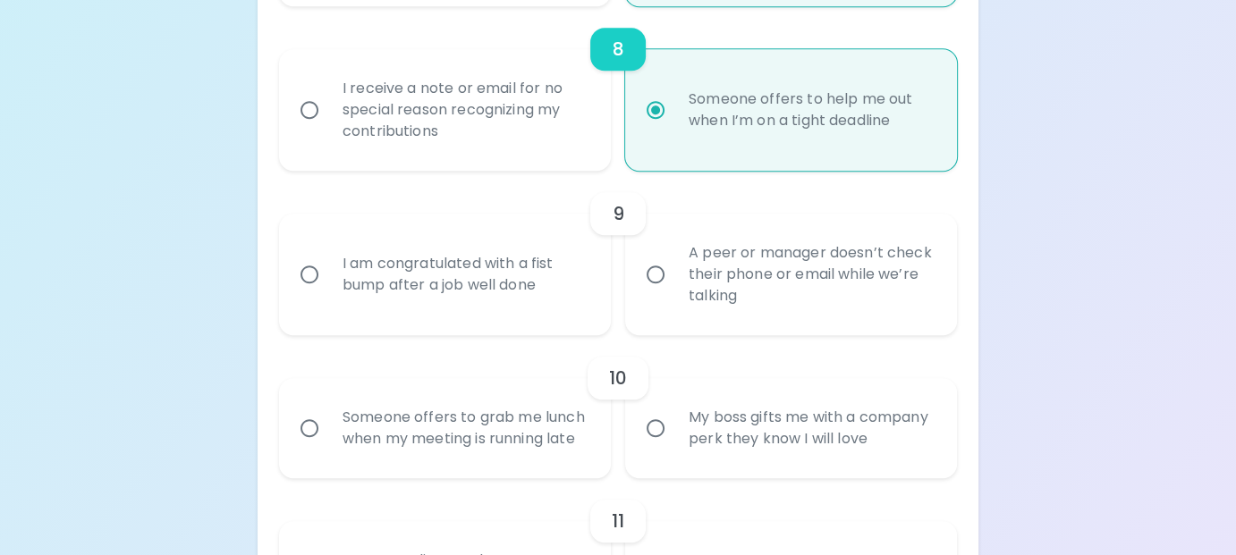
radio input "true"
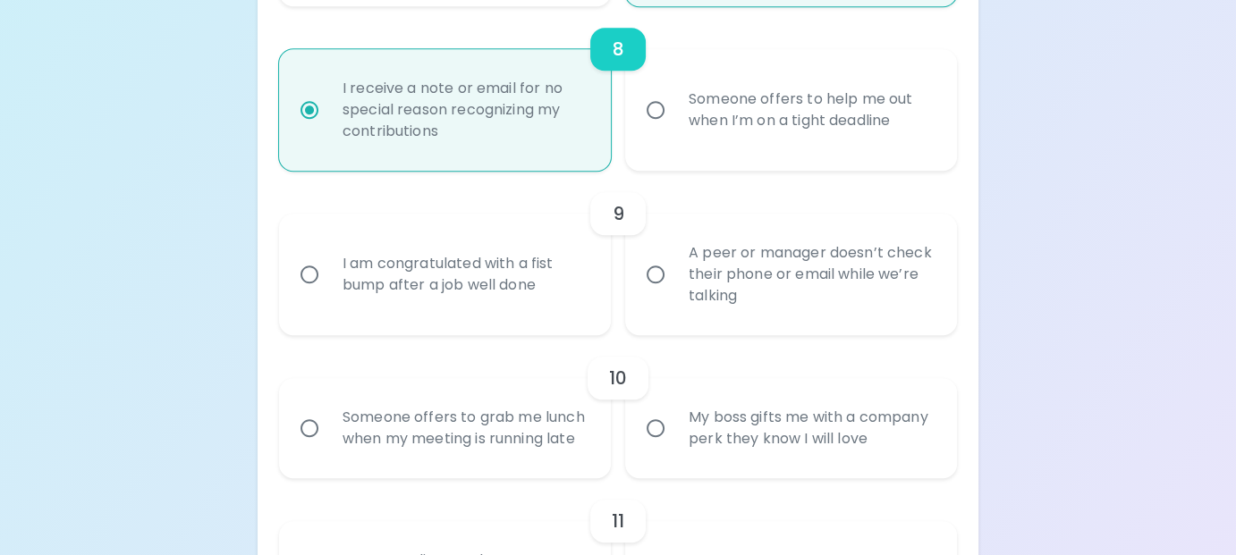
radio input "true"
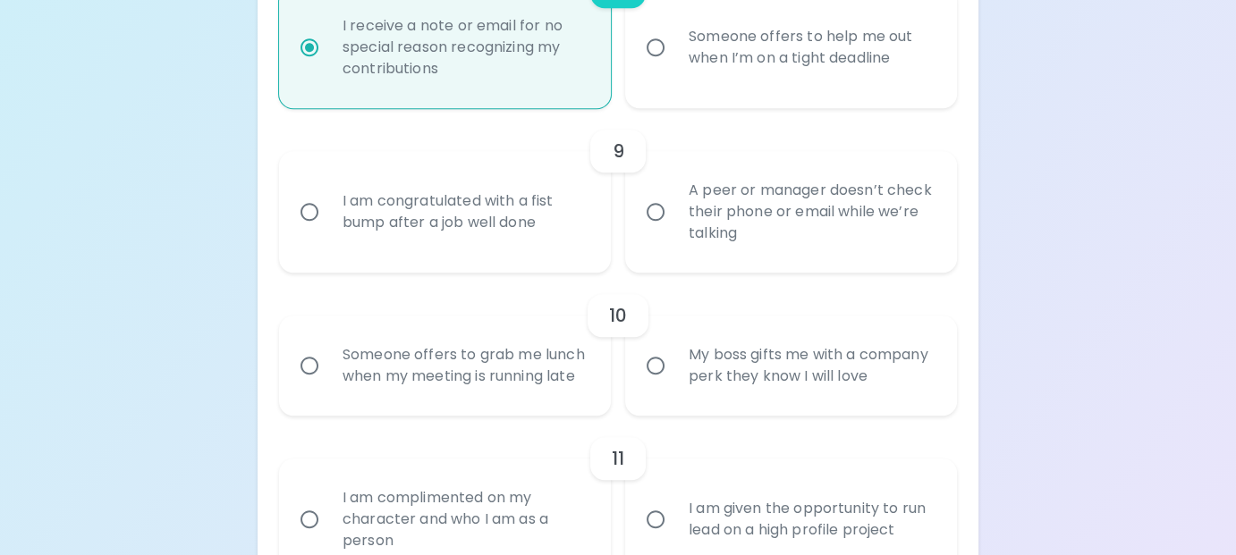
scroll to position [1642, 0]
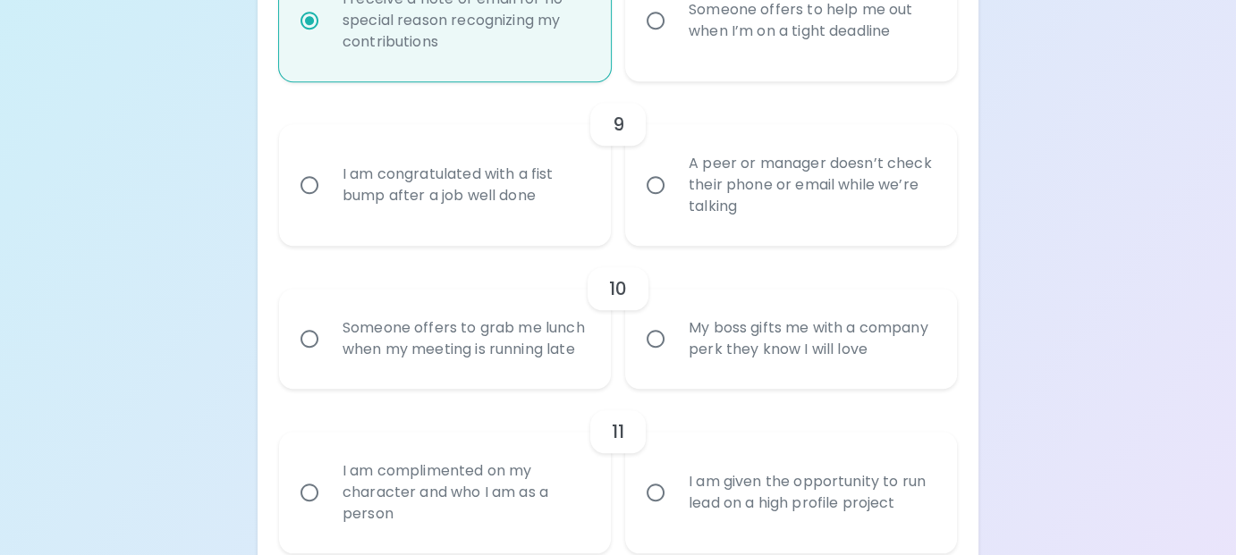
click at [518, 228] on div "I am congratulated with a fist bump after a job well done" at bounding box center [464, 185] width 273 height 86
click at [429, 214] on div "I am congratulated with a fist bump after a job well done" at bounding box center [464, 185] width 273 height 86
click at [328, 204] on input "I am congratulated with a fist bump after a job well done" at bounding box center [310, 185] width 38 height 38
radio input "false"
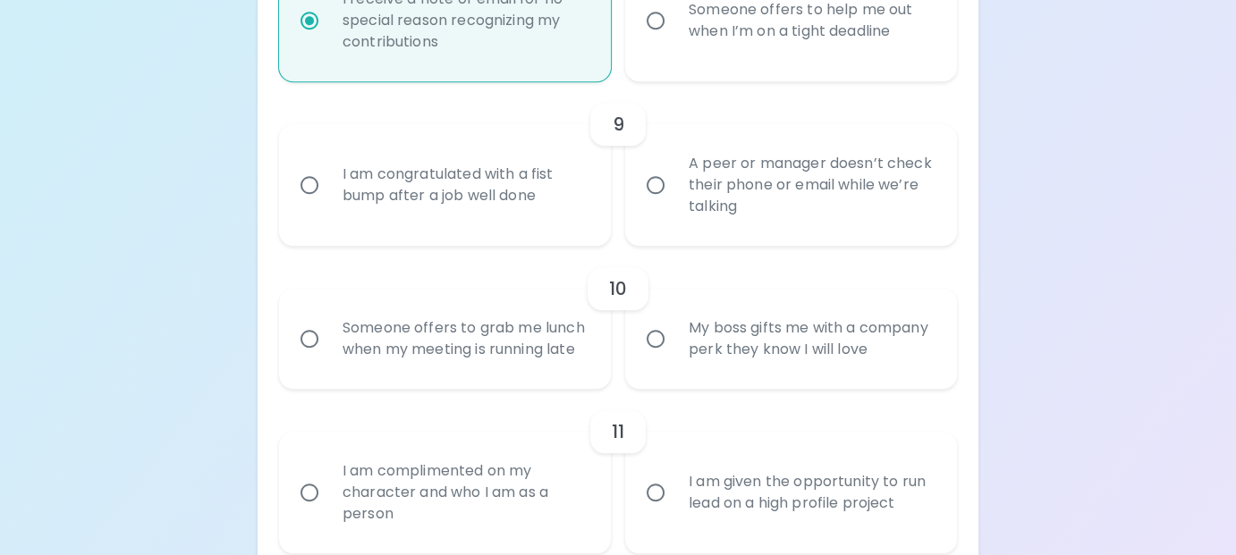
radio input "false"
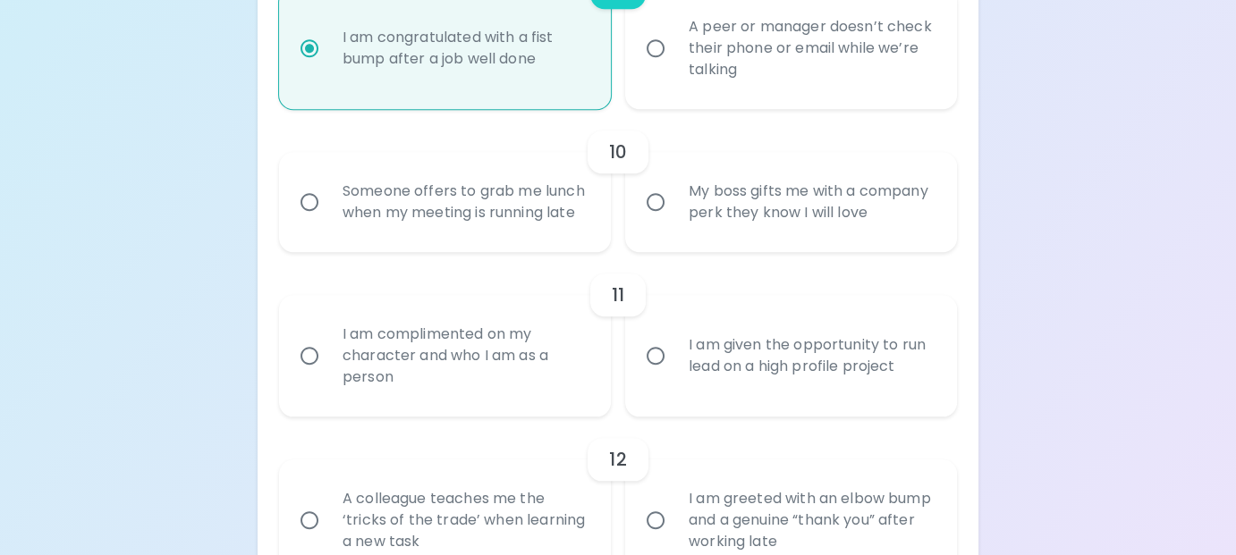
scroll to position [1785, 0]
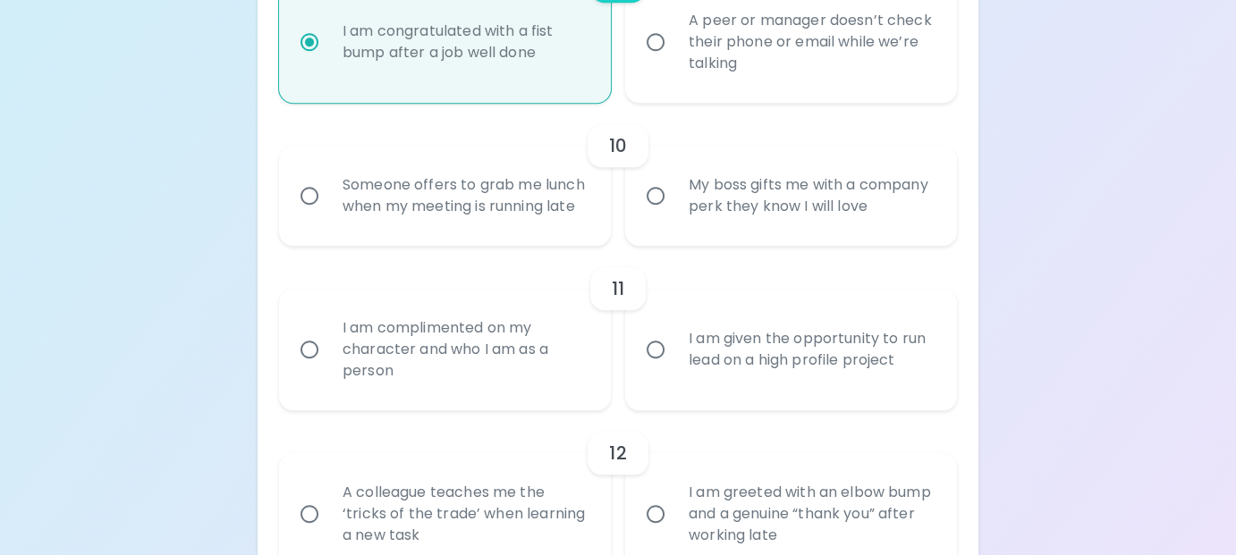
radio input "true"
click at [530, 239] on div "Someone offers to grab me lunch when my meeting is running late" at bounding box center [464, 196] width 273 height 86
click at [328, 215] on input "Someone offers to grab me lunch when my meeting is running late" at bounding box center [310, 196] width 38 height 38
radio input "false"
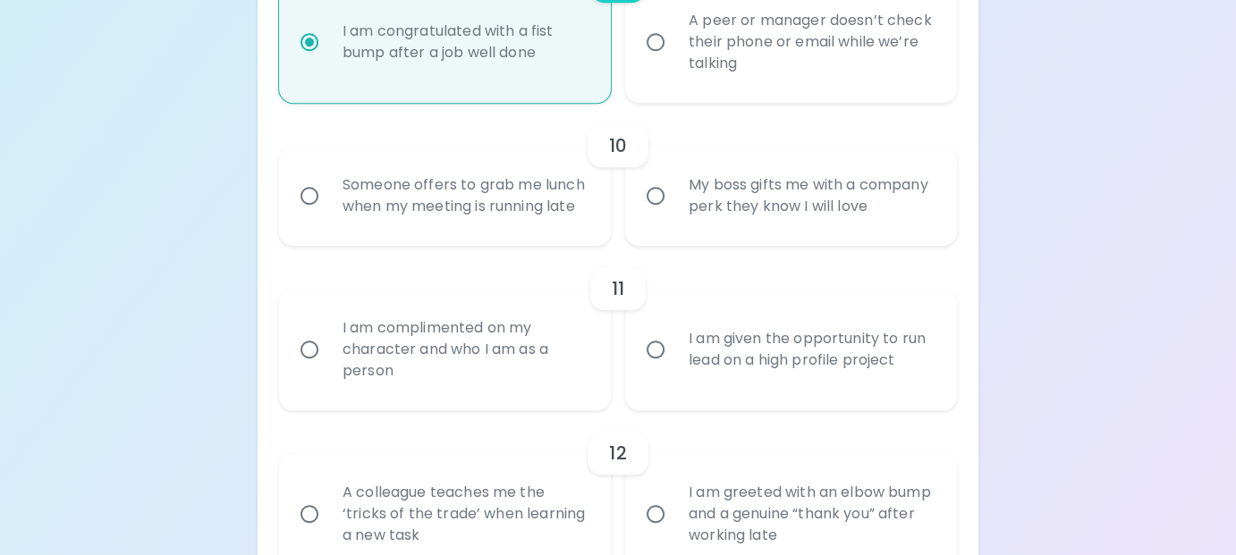
radio input "false"
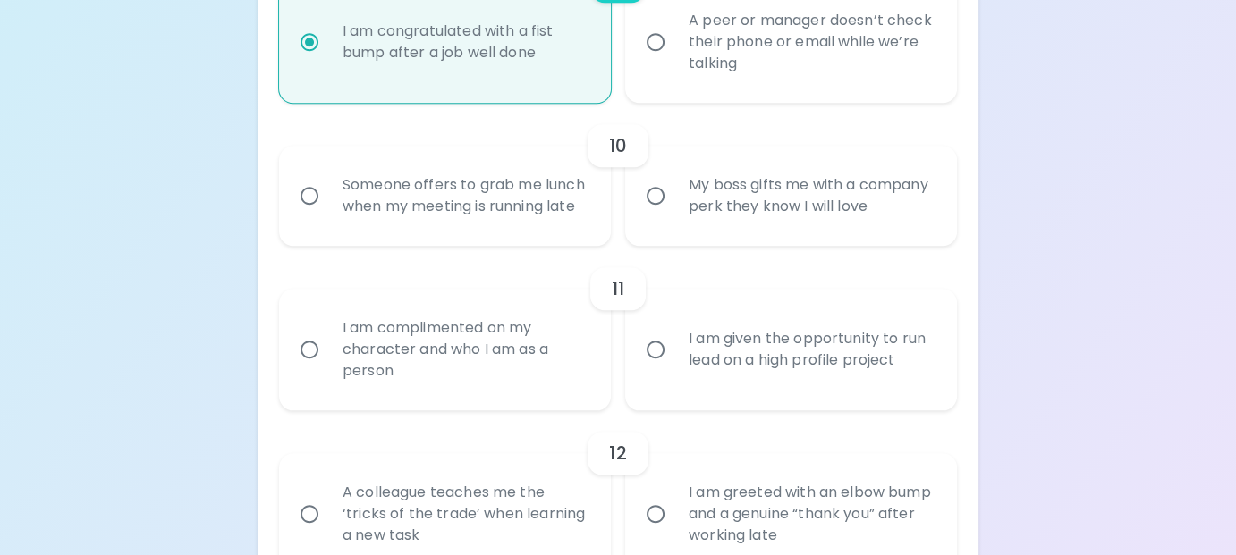
radio input "false"
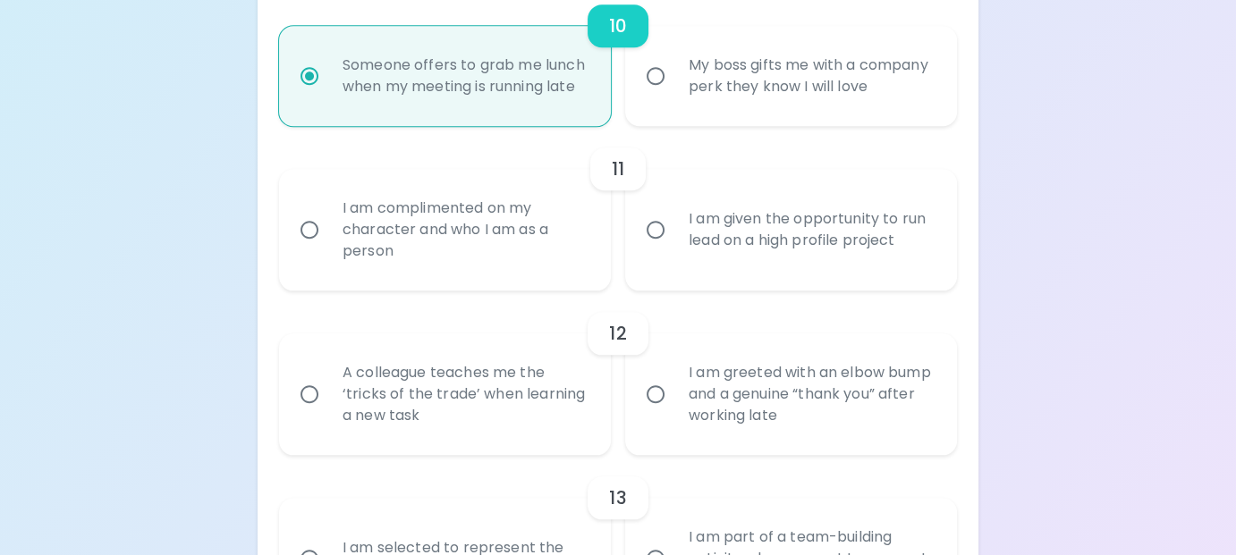
scroll to position [1928, 0]
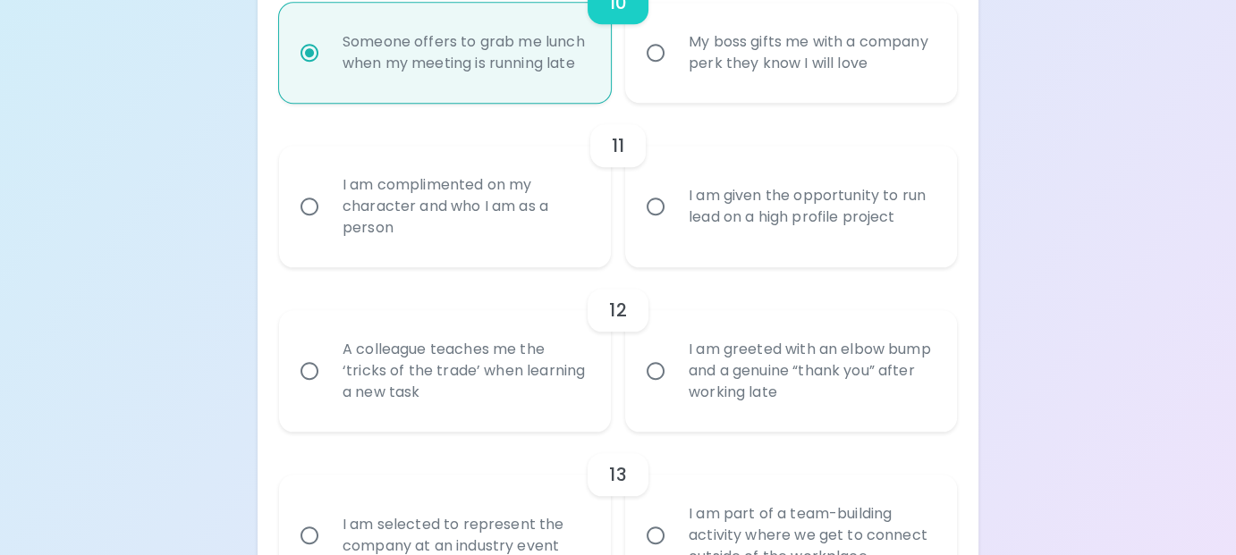
radio input "true"
click at [401, 255] on div "I am complimented on my character and who I am as a person" at bounding box center [464, 206] width 273 height 107
click at [328, 225] on input "I am complimented on my character and who I am as a person" at bounding box center [310, 207] width 38 height 38
radio input "false"
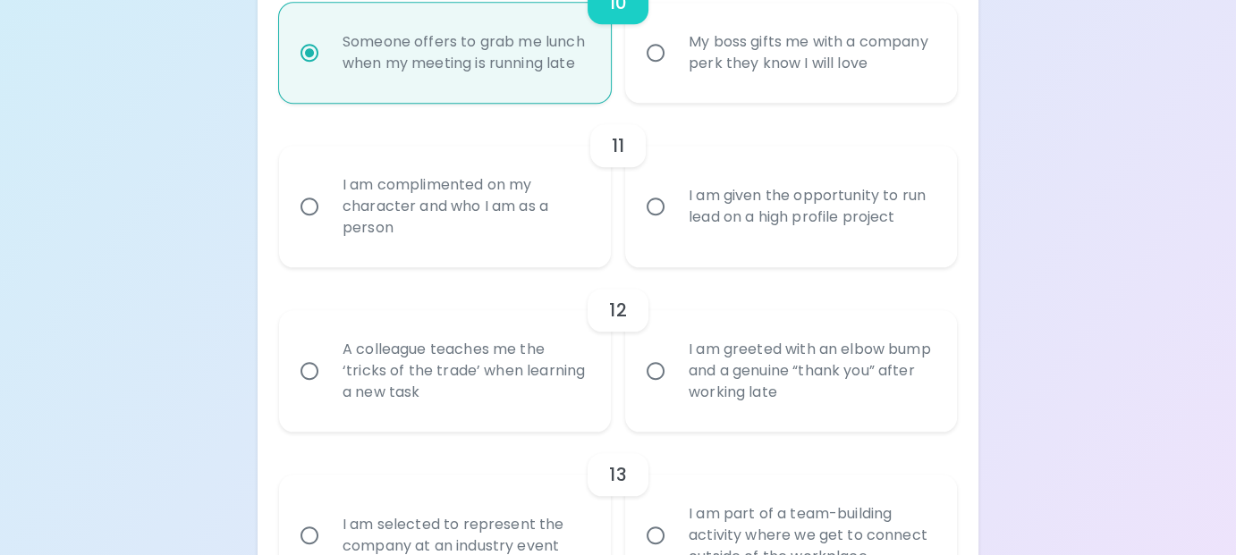
radio input "false"
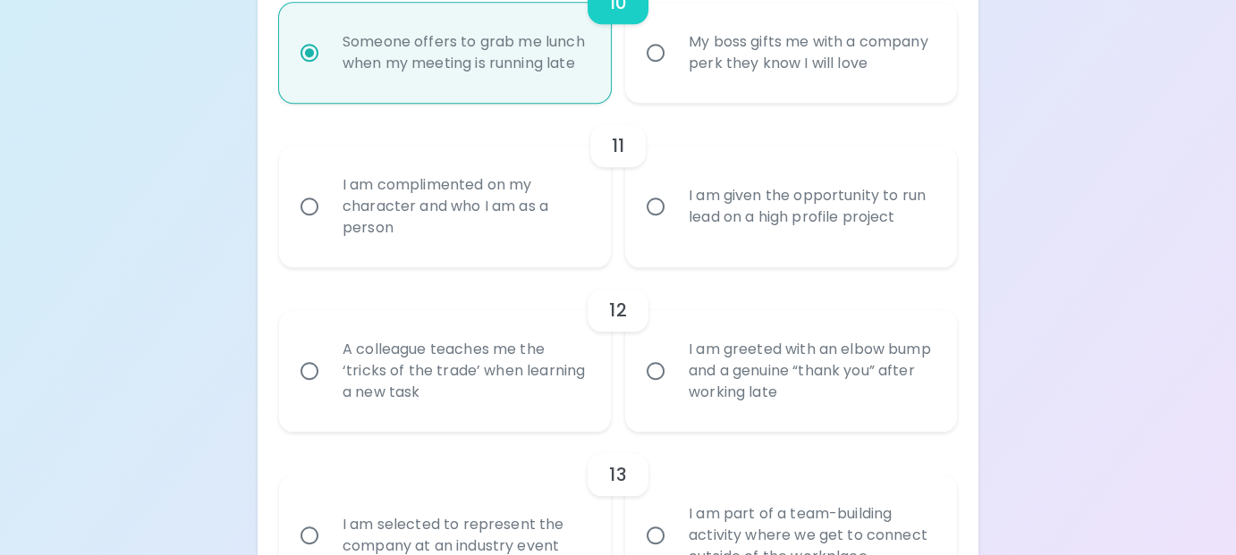
radio input "false"
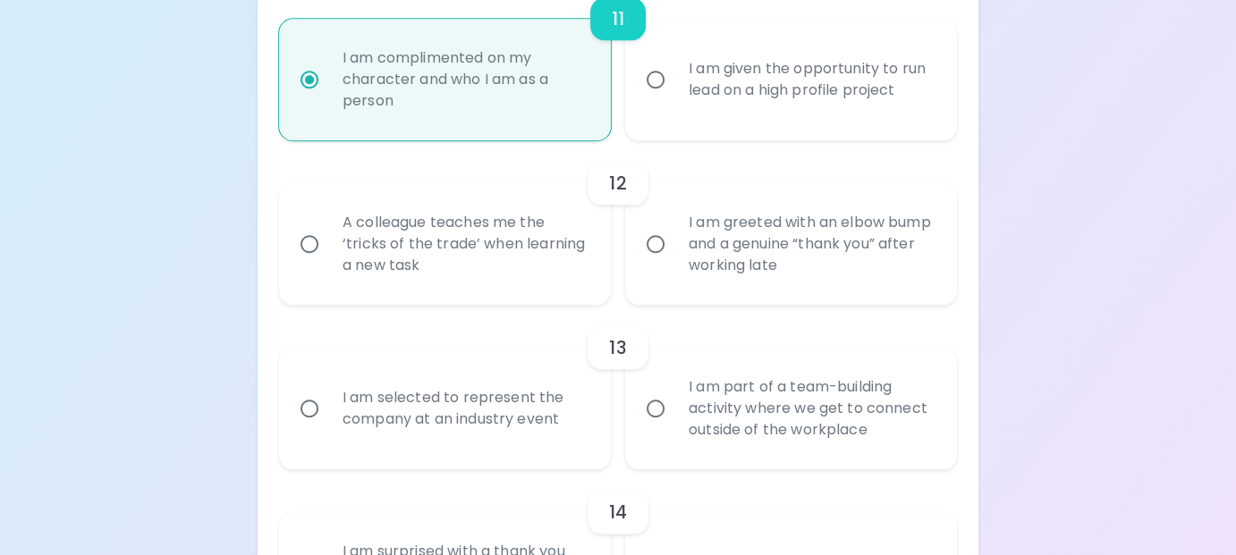
scroll to position [2071, 0]
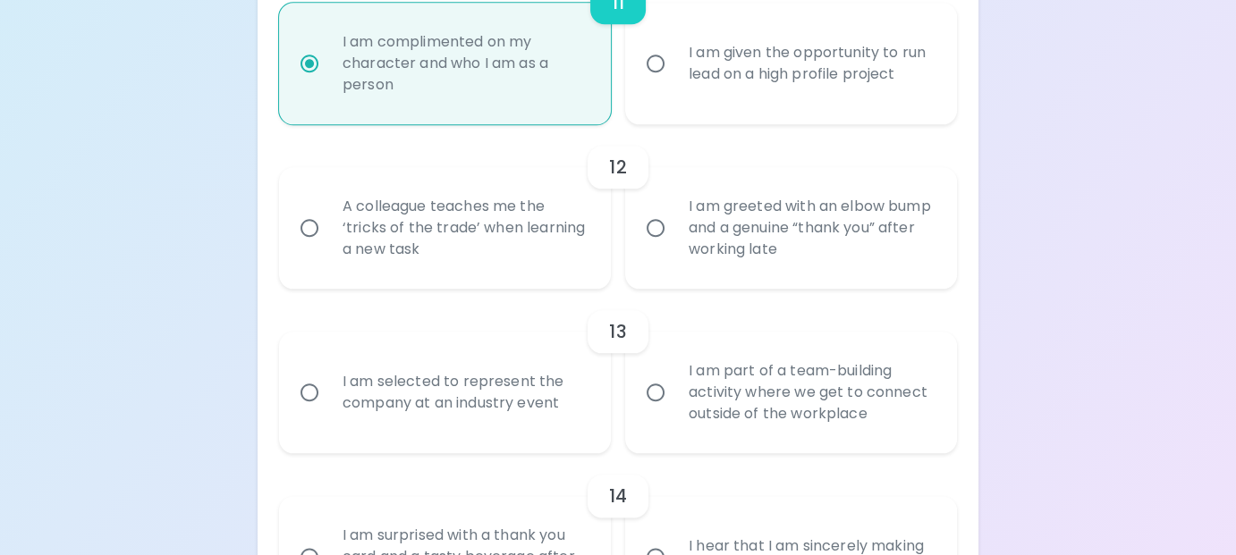
click at [509, 271] on div "A colleague teaches me the ‘tricks of the trade’ when learning a new task" at bounding box center [464, 227] width 273 height 107
click at [328, 247] on input "A colleague teaches me the ‘tricks of the trade’ when learning a new task" at bounding box center [310, 228] width 38 height 38
radio input "false"
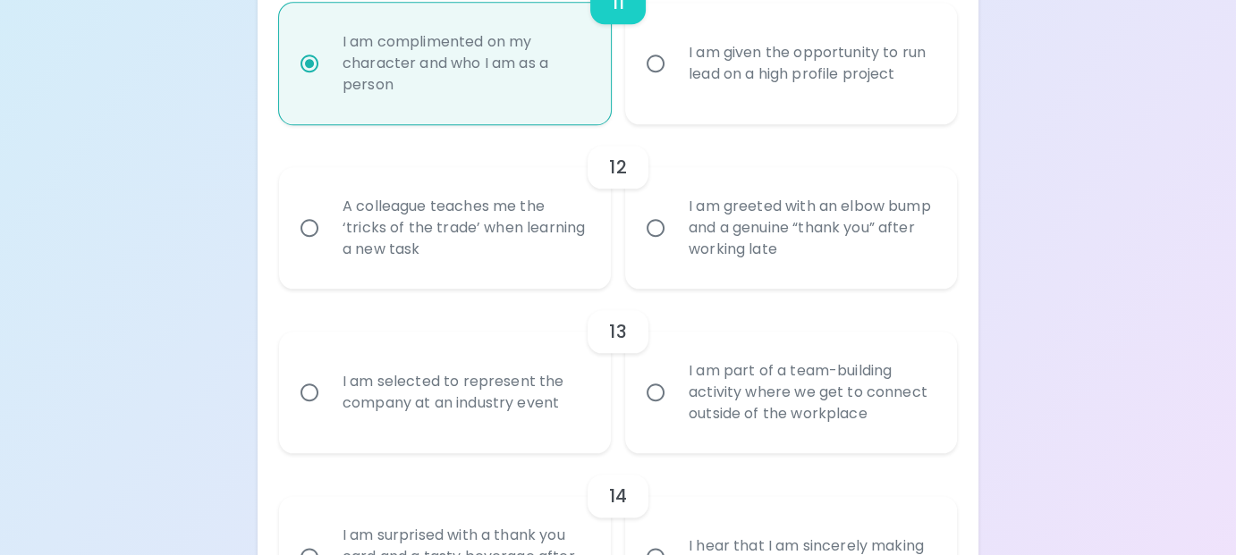
radio input "false"
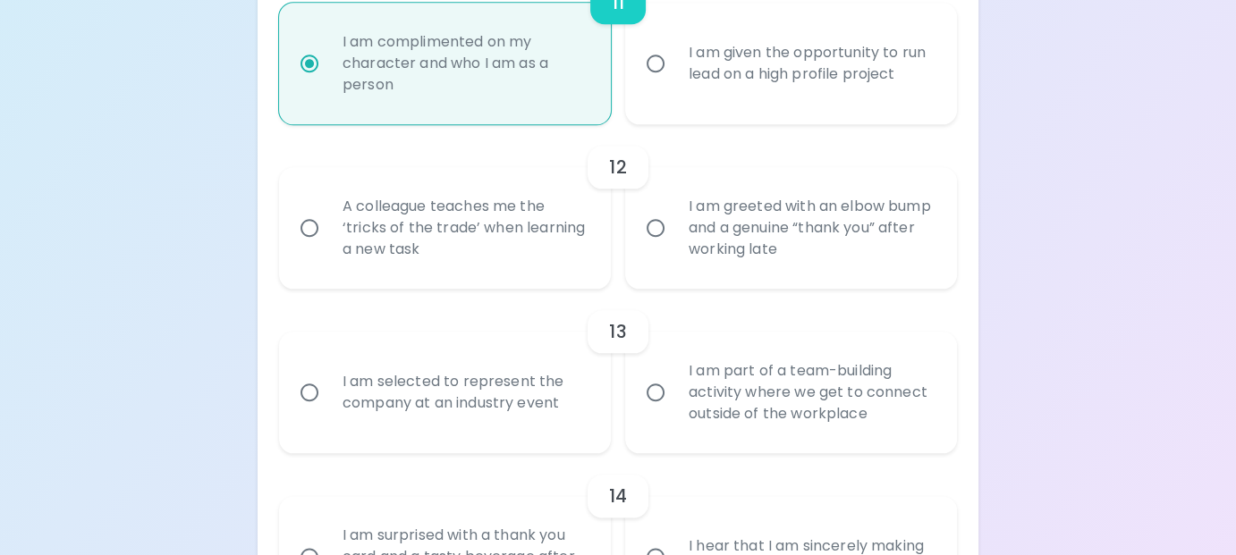
radio input "false"
radio input "true"
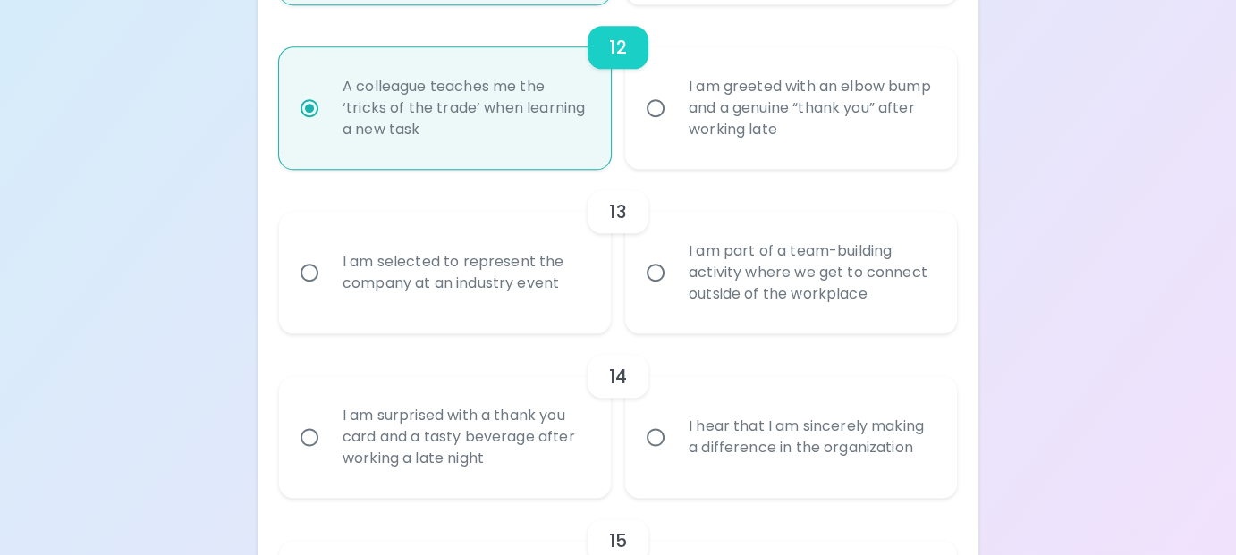
scroll to position [2214, 0]
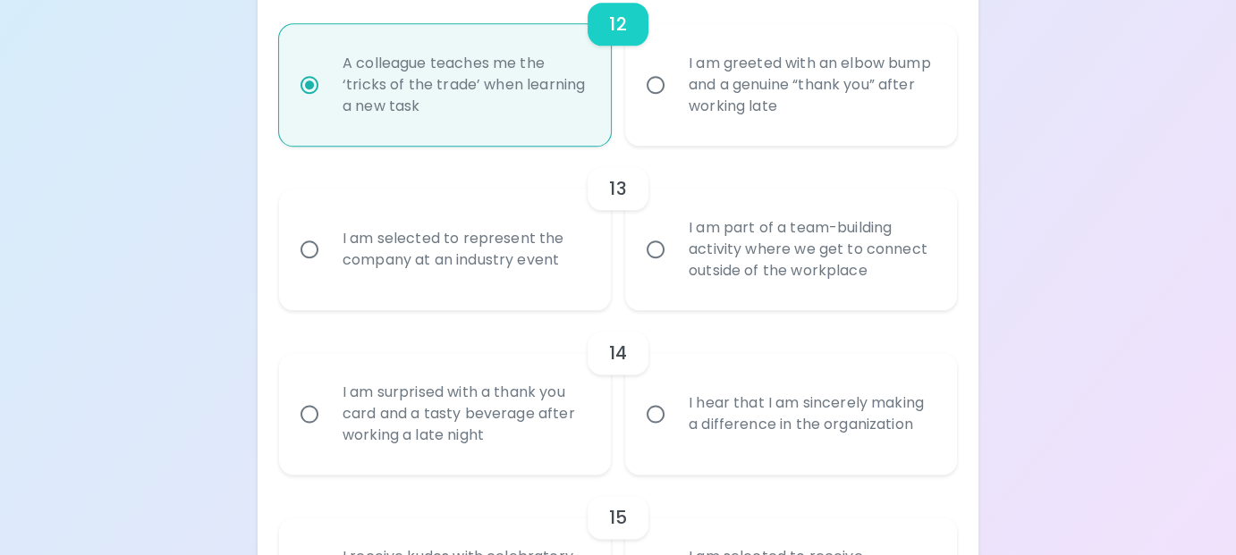
radio input "true"
click at [533, 292] on div "I am selected to represent the company at an industry event" at bounding box center [464, 250] width 273 height 86
click at [328, 268] on input "I am selected to represent the company at an industry event" at bounding box center [310, 250] width 38 height 38
radio input "false"
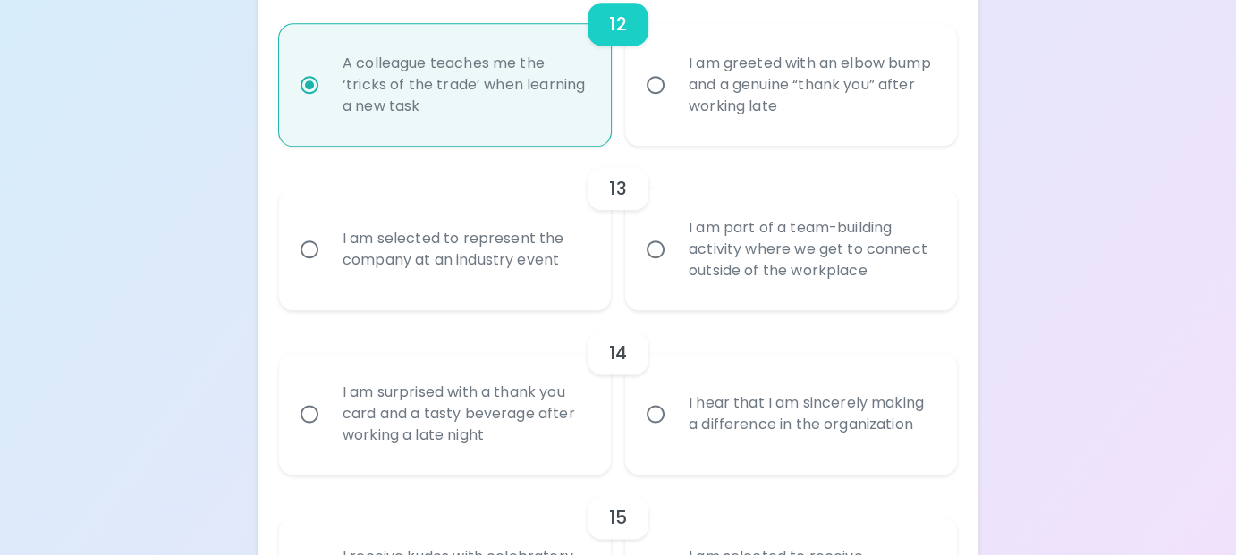
radio input "false"
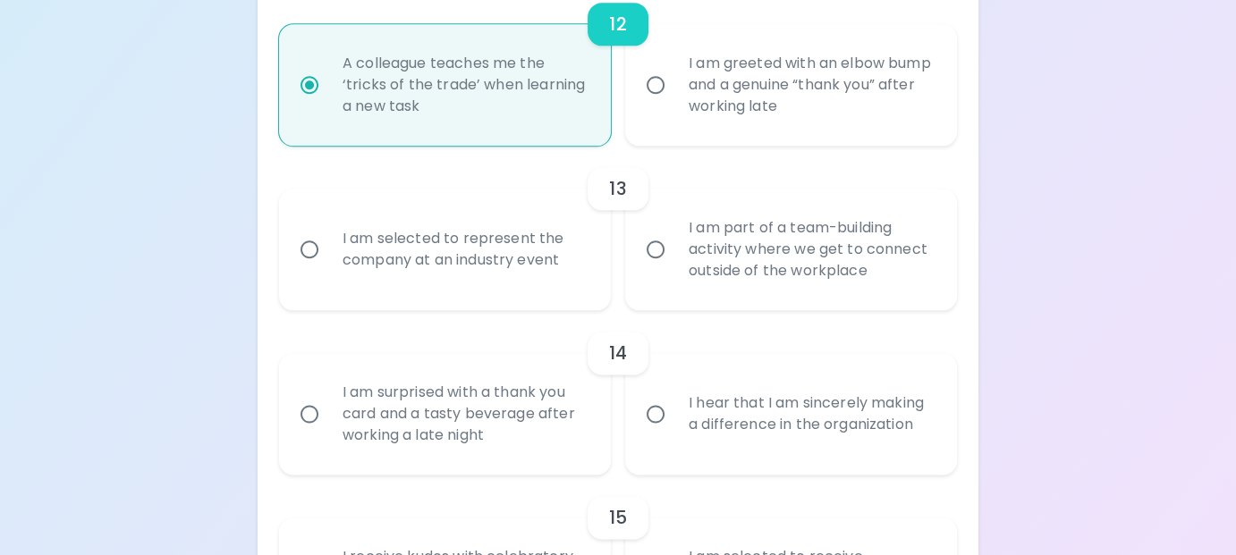
radio input "false"
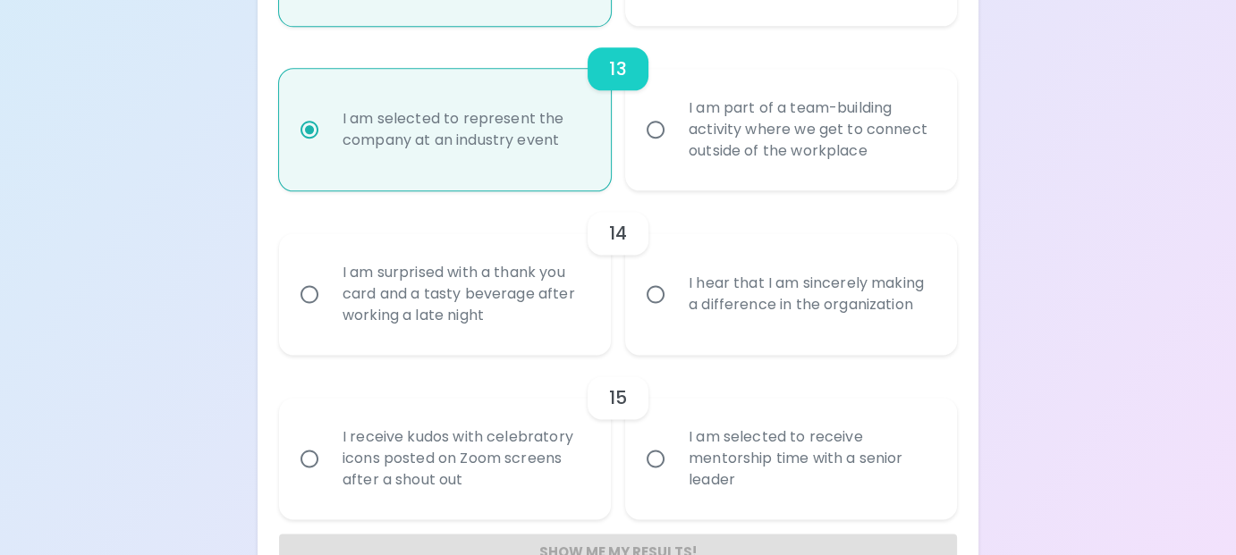
scroll to position [2357, 0]
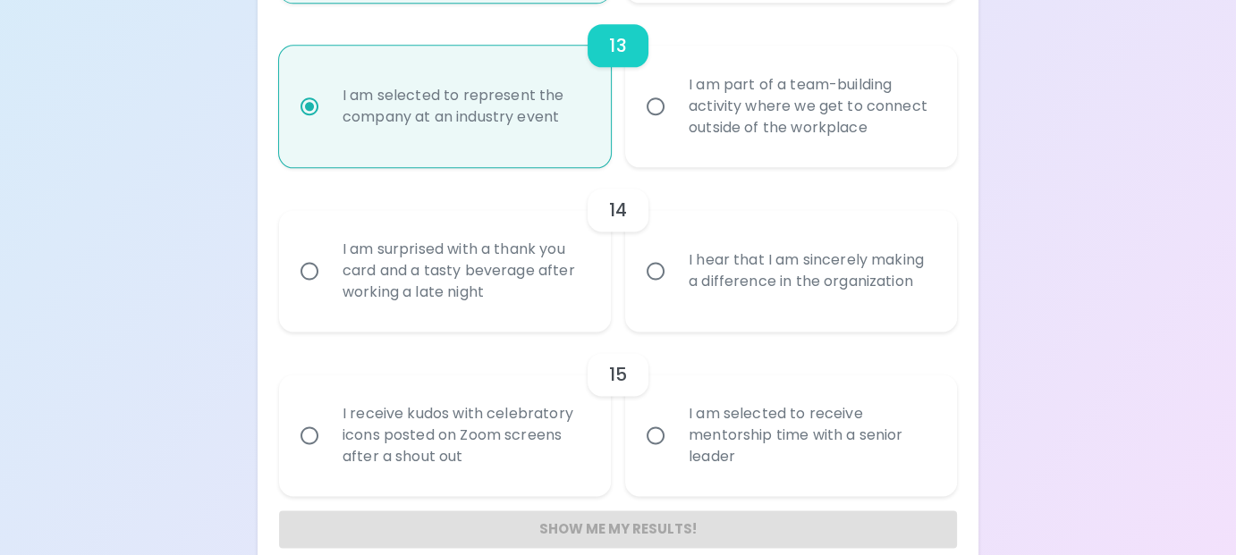
radio input "true"
drag, startPoint x: 749, startPoint y: 167, endPoint x: 790, endPoint y: 183, distance: 44.2
click at [750, 160] on div "I am part of a team-building activity where we get to connect outside of the wo…" at bounding box center [810, 106] width 273 height 107
click at [674, 125] on input "I am part of a team-building activity where we get to connect outside of the wo…" at bounding box center [656, 107] width 38 height 38
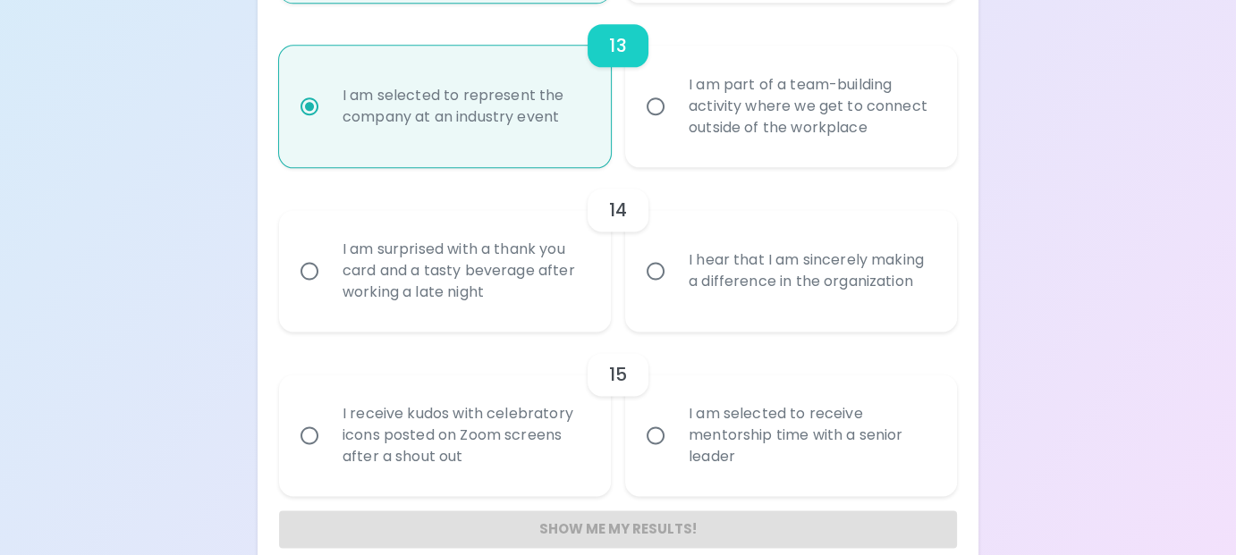
radio input "false"
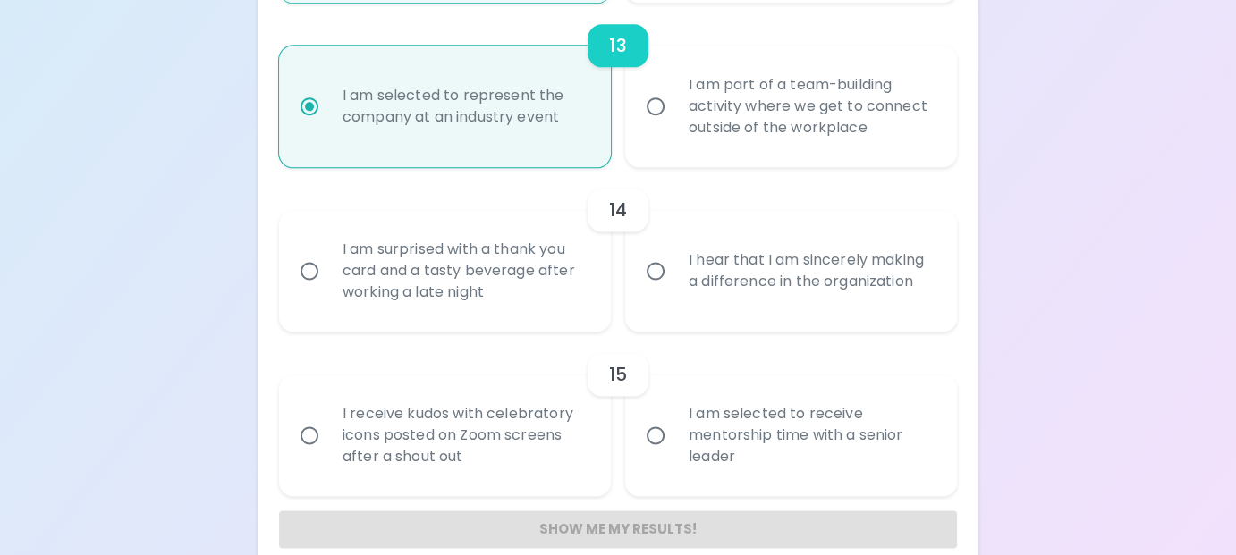
radio input "false"
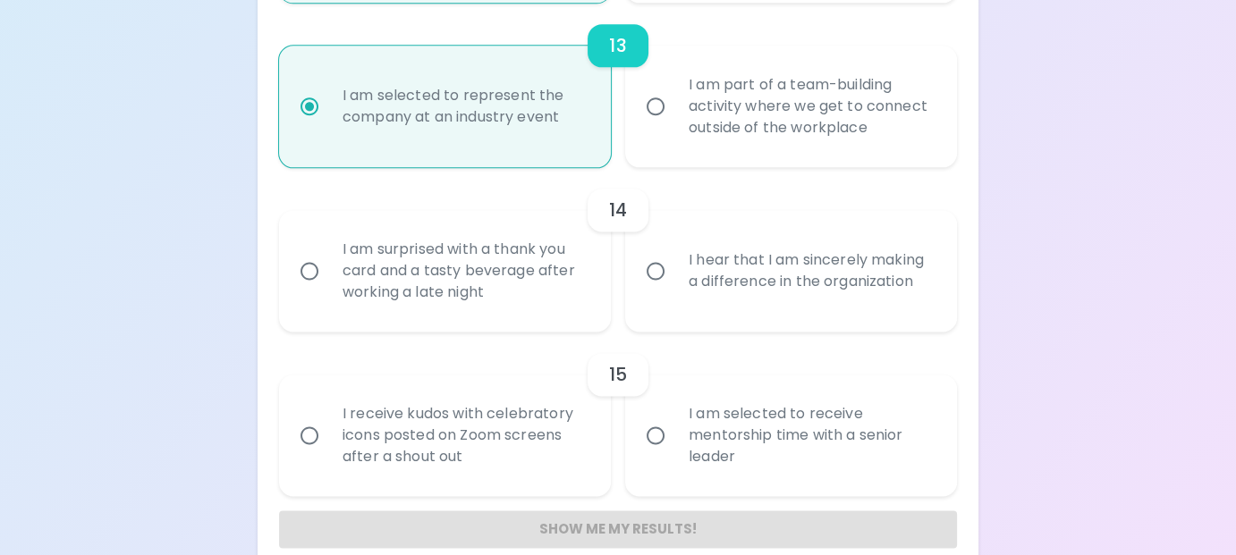
radio input "false"
radio input "true"
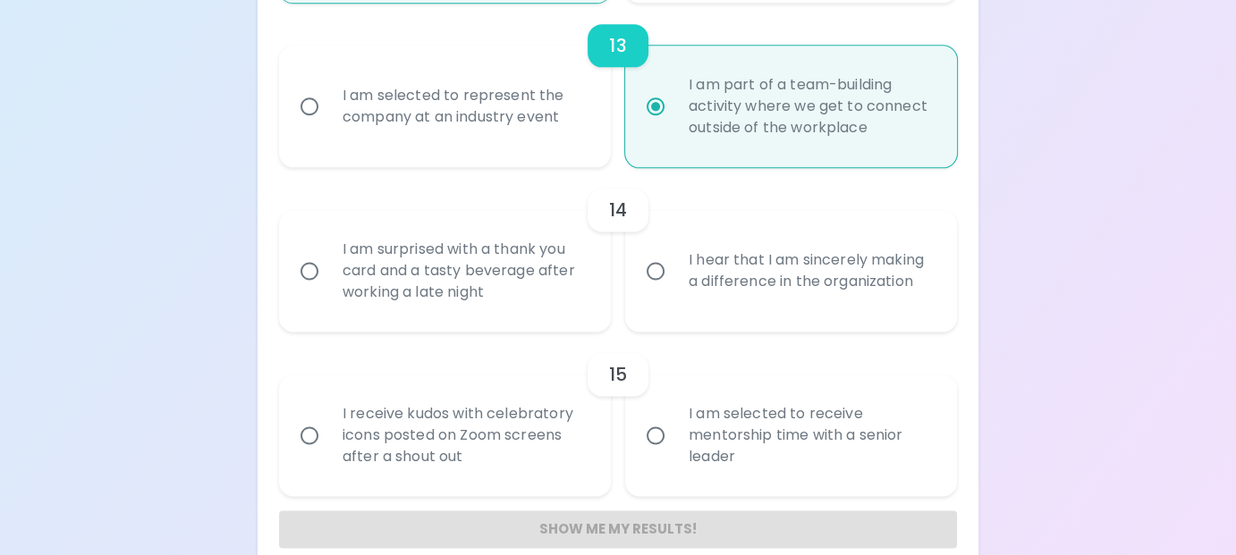
radio input "true"
click at [765, 314] on div "I hear that I am sincerely making a difference in the organization" at bounding box center [810, 271] width 273 height 86
click at [674, 290] on input "I hear that I am sincerely making a difference in the organization" at bounding box center [656, 271] width 38 height 38
radio input "false"
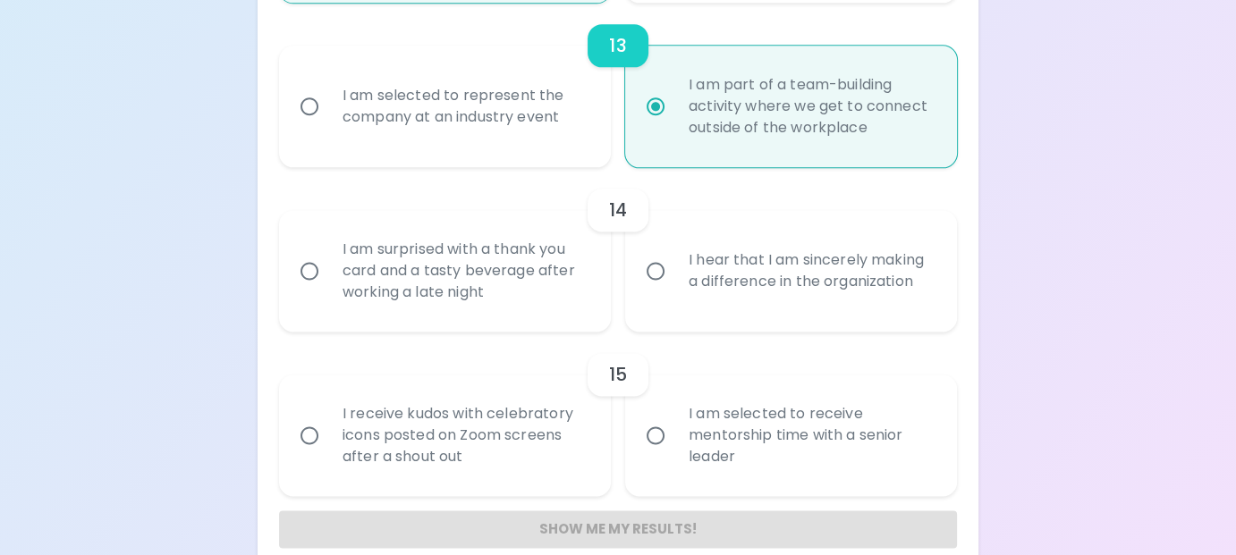
radio input "false"
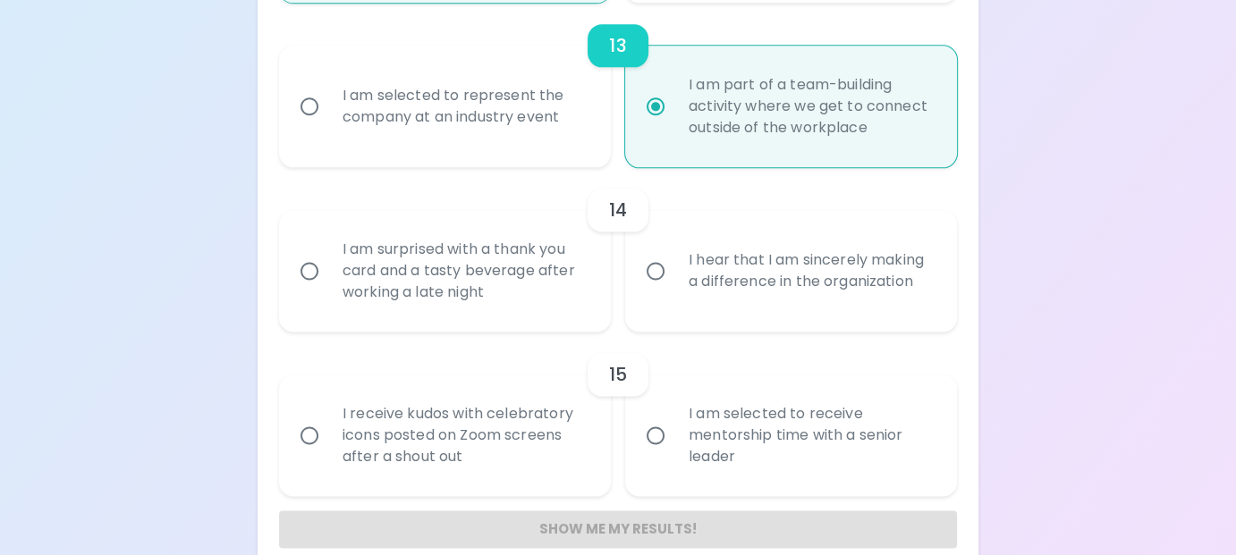
radio input "false"
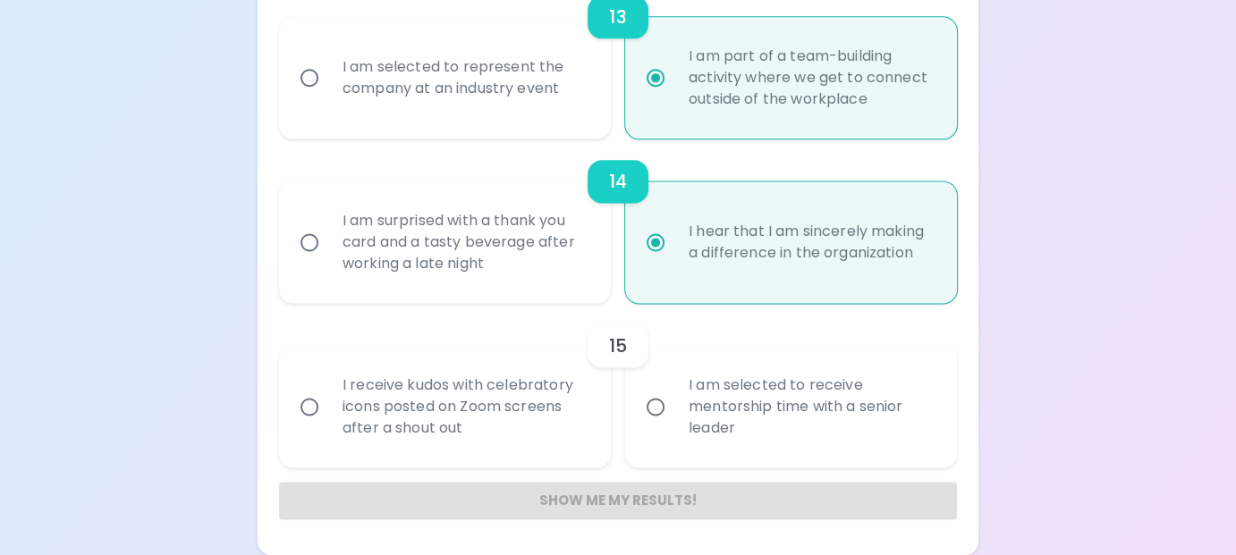
scroll to position [2406, 0]
radio input "true"
click at [752, 416] on div "I am selected to receive mentorship time with a senior leader" at bounding box center [810, 406] width 273 height 107
click at [674, 416] on input "I am selected to receive mentorship time with a senior leader" at bounding box center [656, 407] width 38 height 38
radio input "false"
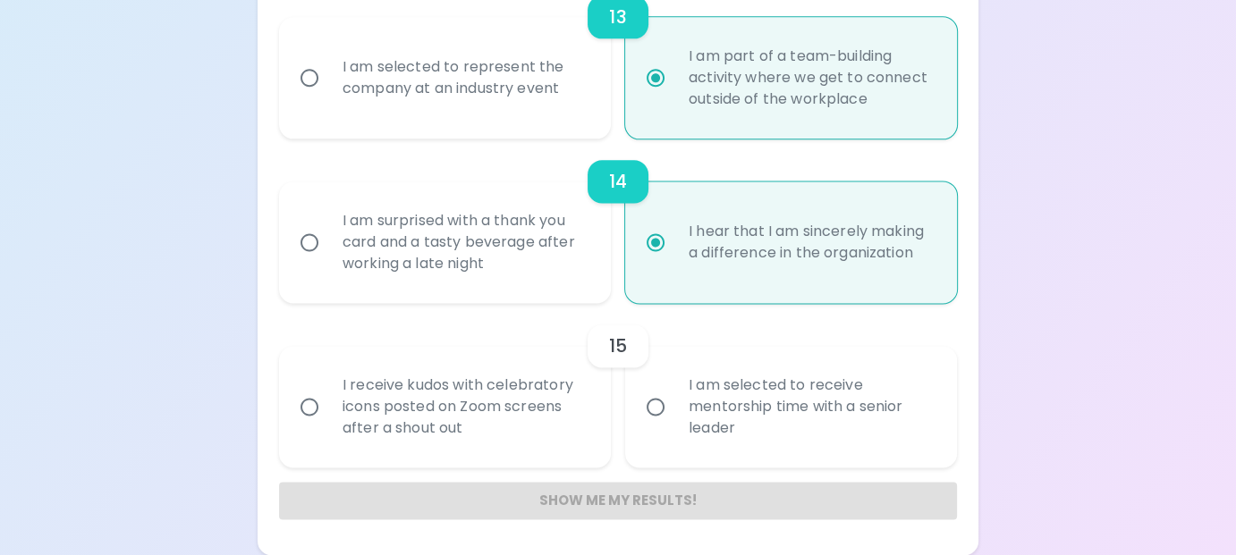
radio input "false"
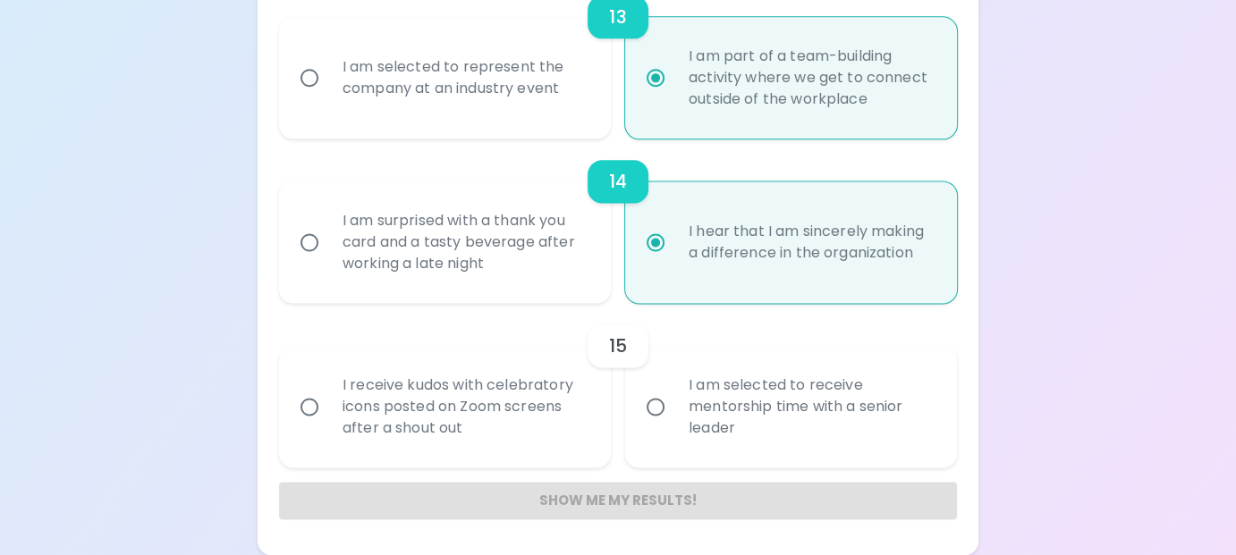
radio input "false"
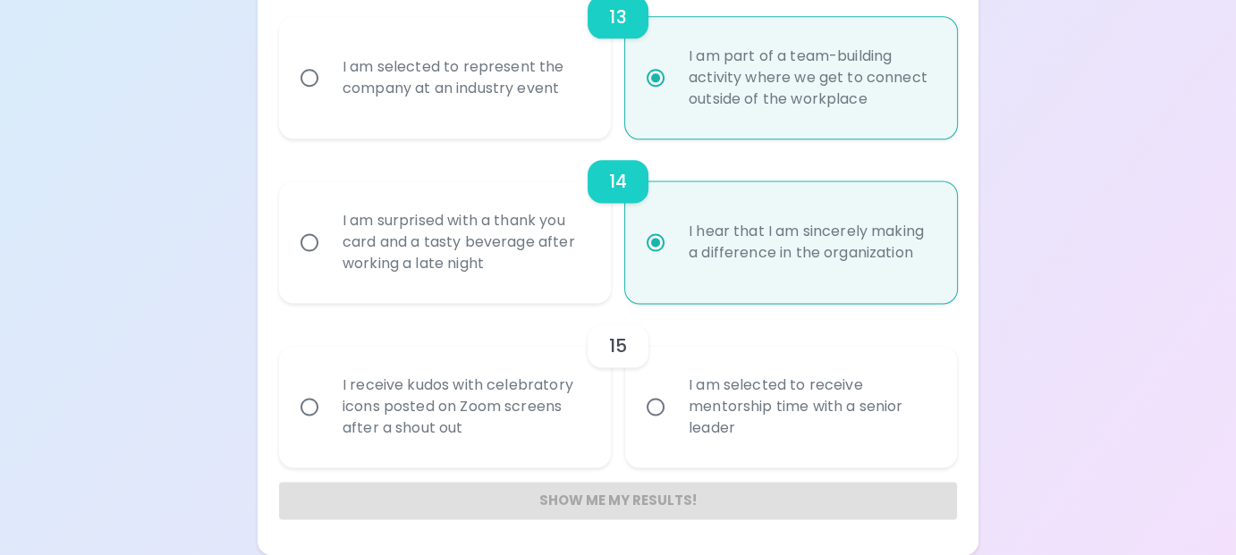
radio input "false"
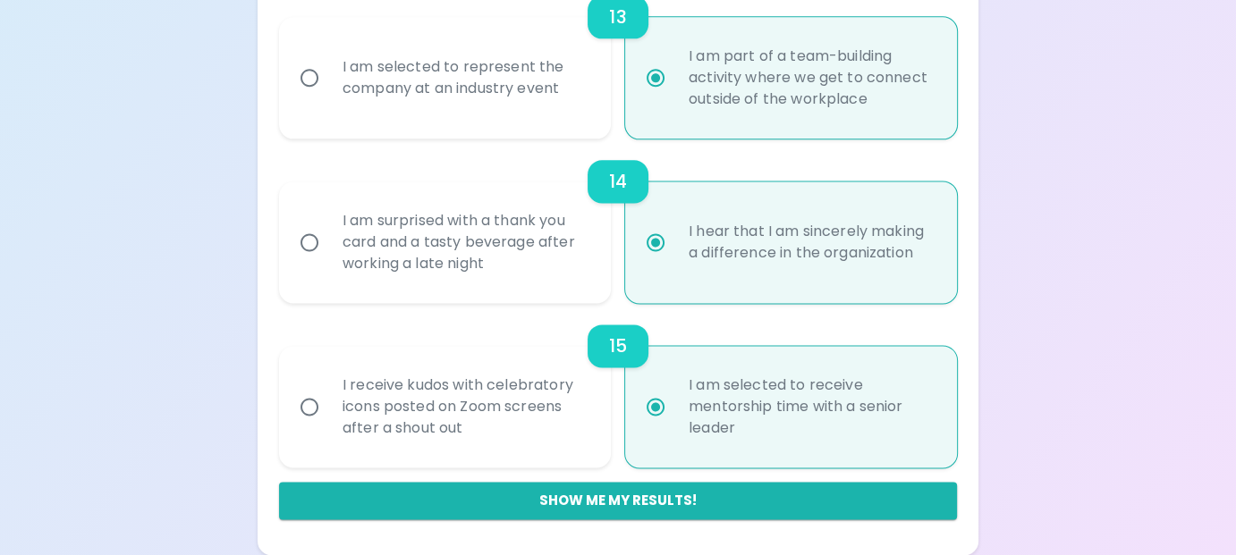
radio input "true"
click at [434, 435] on div "I receive kudos with celebratory icons posted on Zoom screens after a shout out" at bounding box center [464, 406] width 273 height 107
click at [328, 426] on input "I receive kudos with celebratory icons posted on Zoom screens after a shout out" at bounding box center [310, 407] width 38 height 38
radio input "false"
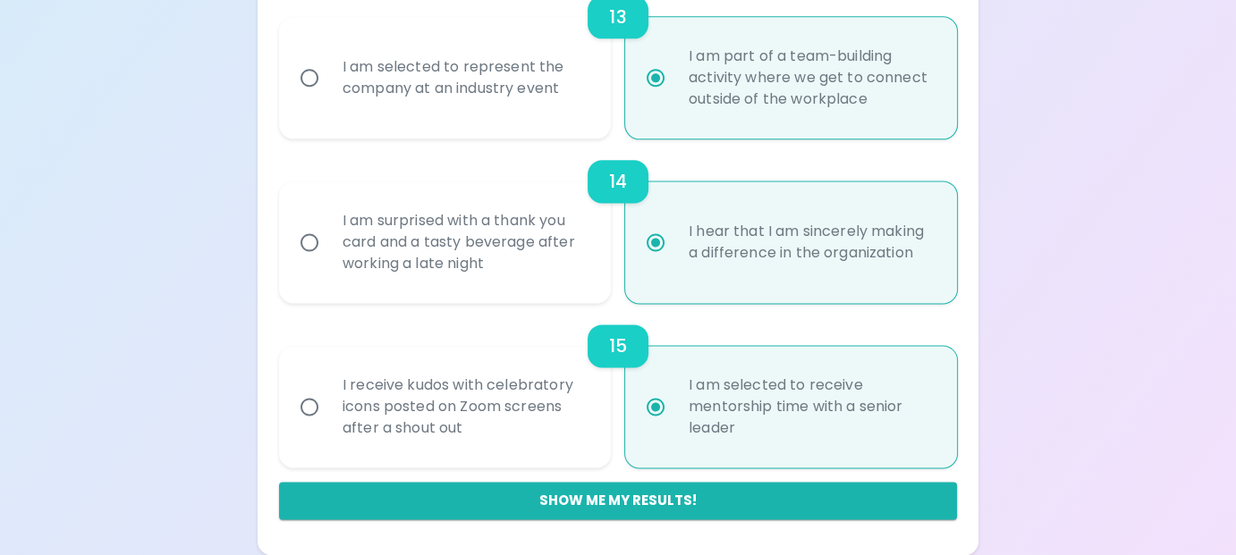
radio input "false"
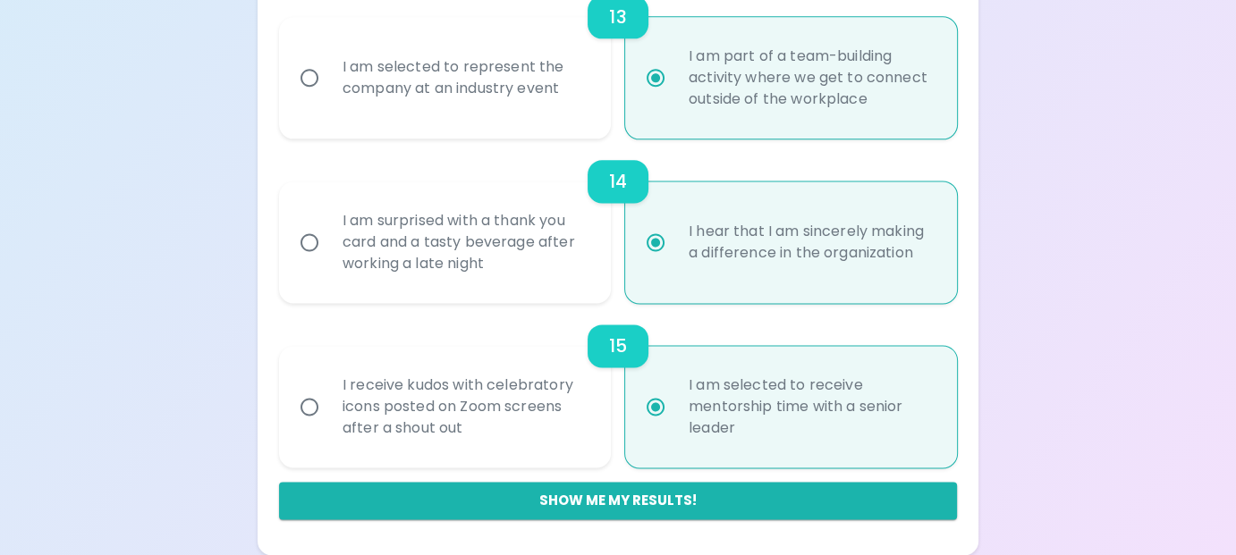
radio input "false"
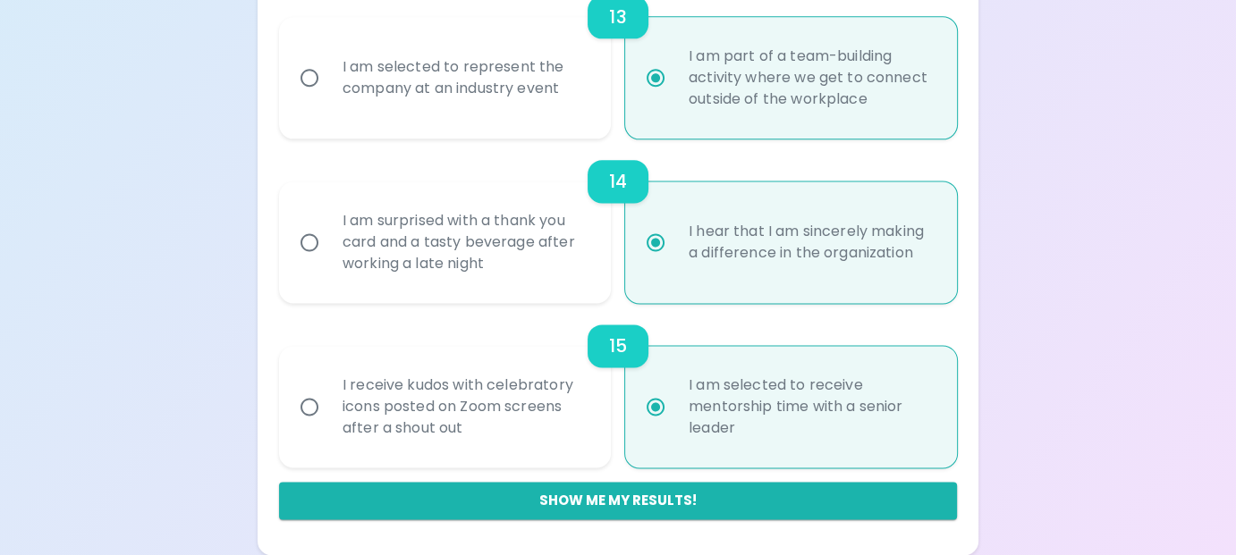
radio input "false"
radio input "true"
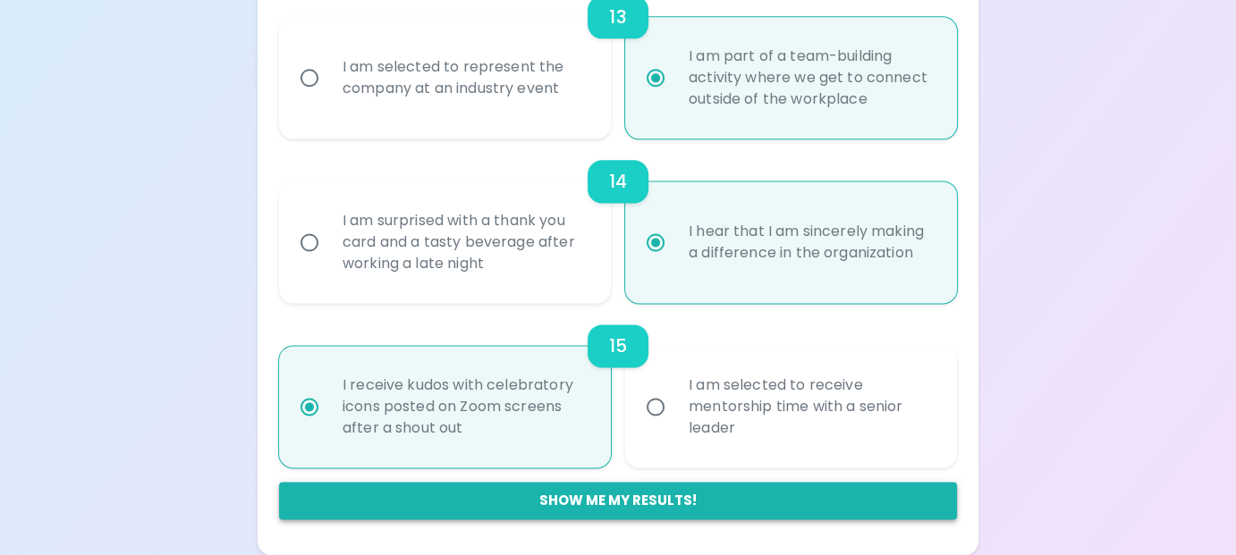
radio input "true"
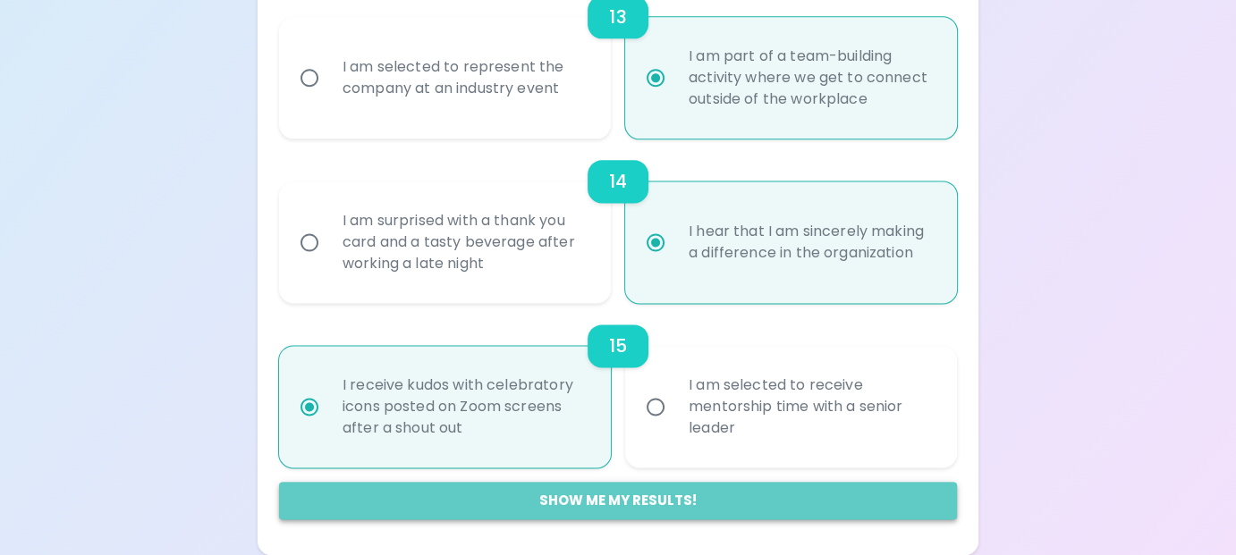
click at [605, 501] on button "Show me my results!" at bounding box center [618, 501] width 678 height 38
radio input "false"
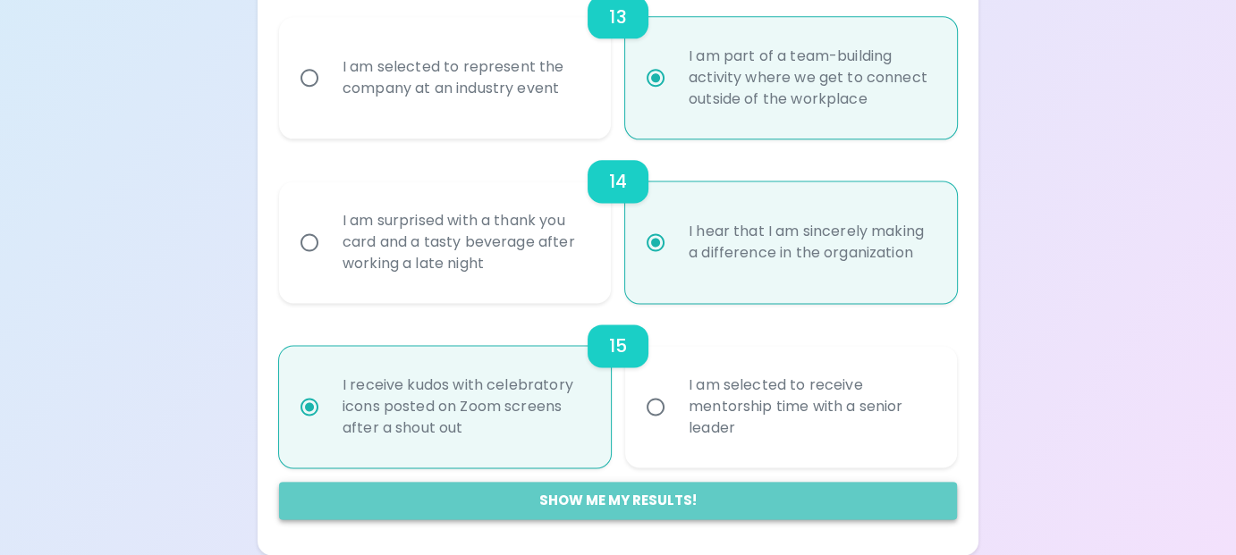
radio input "false"
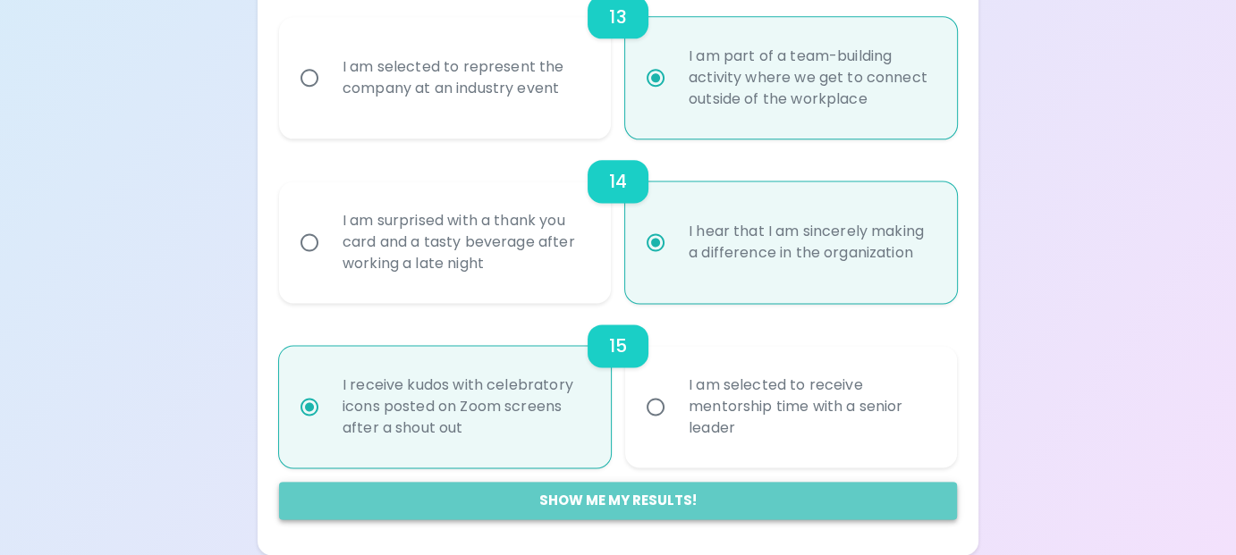
radio input "false"
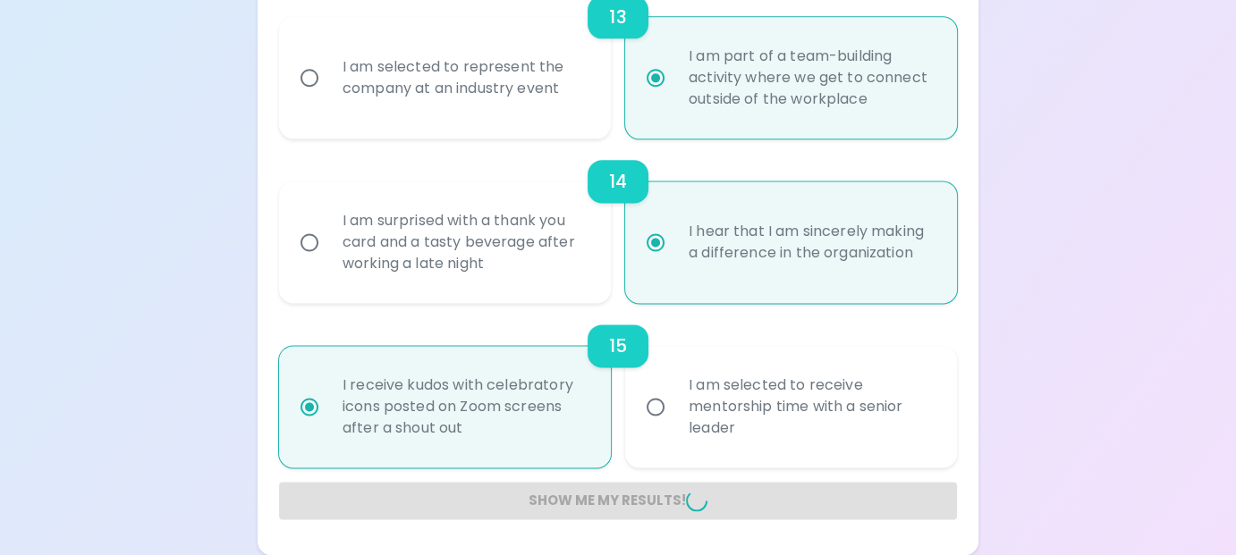
radio input "false"
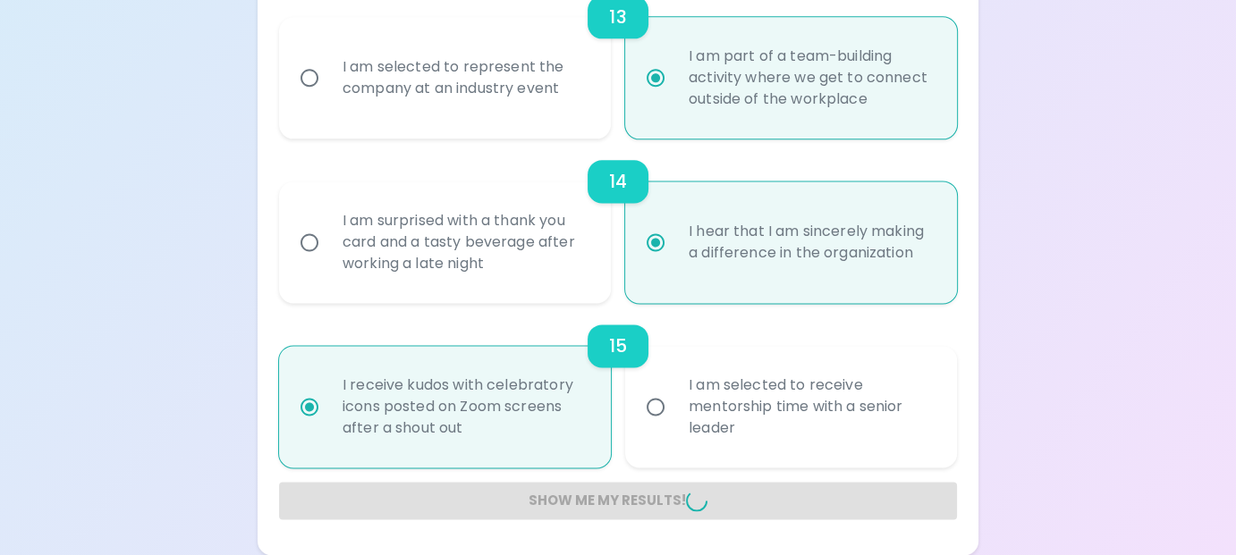
radio input "false"
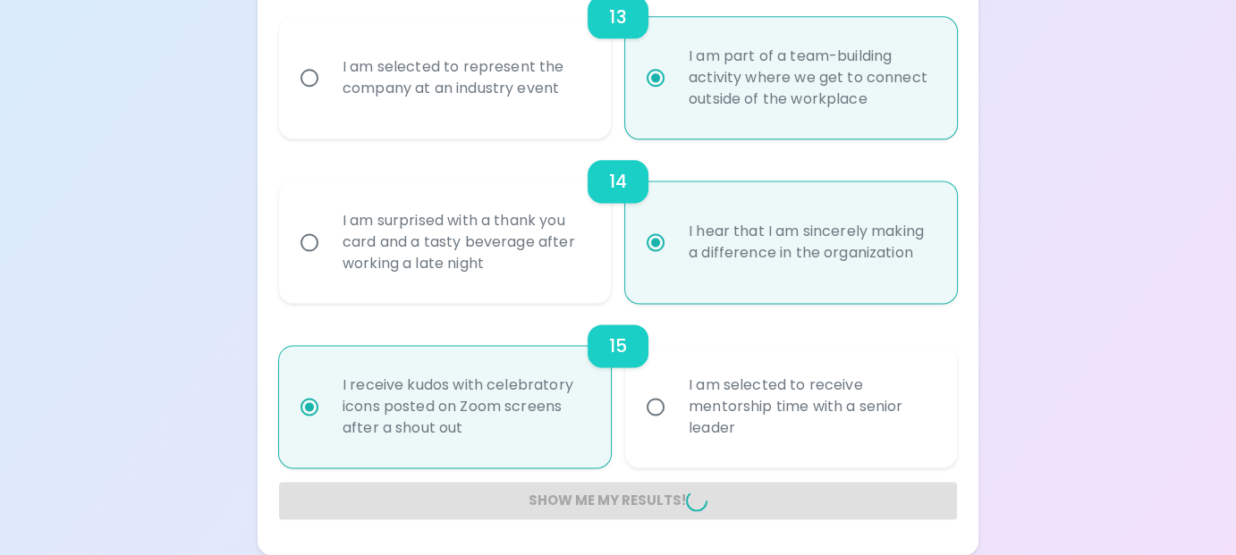
radio input "false"
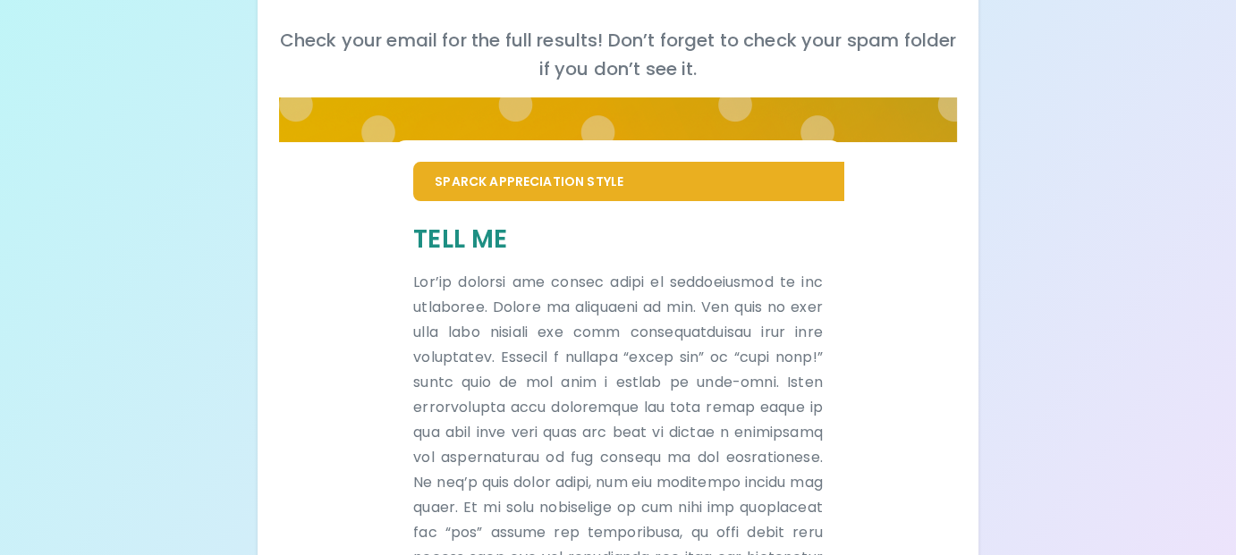
scroll to position [149, 0]
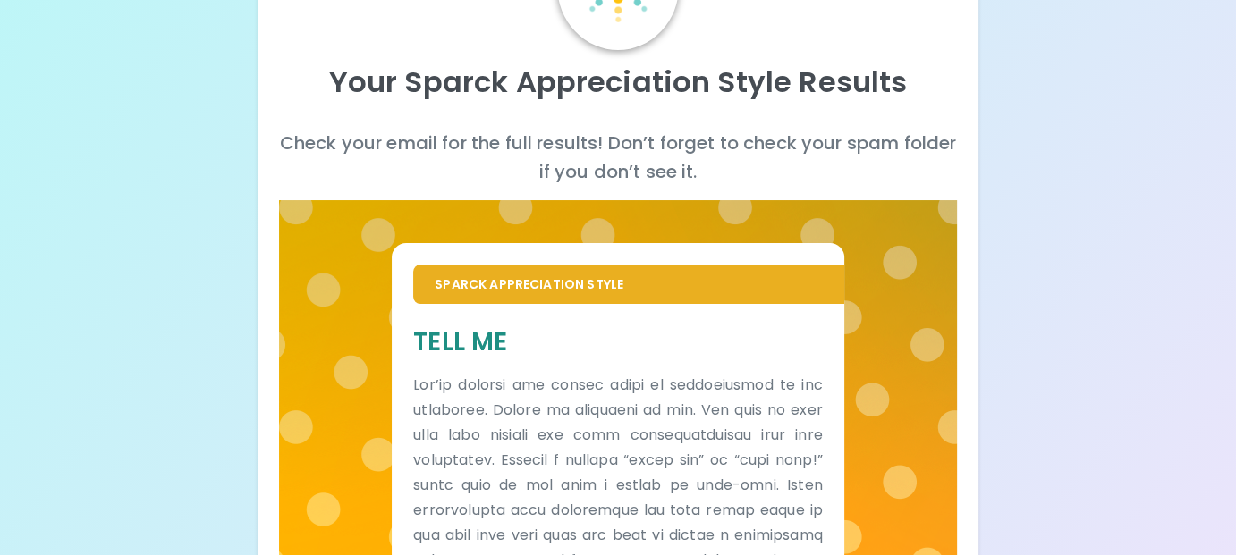
drag, startPoint x: 1056, startPoint y: 321, endPoint x: 849, endPoint y: 368, distance: 211.9
click at [1056, 321] on div "Your Sparck Appreciation Style Results Check your email for the full results! D…" at bounding box center [618, 414] width 1236 height 1127
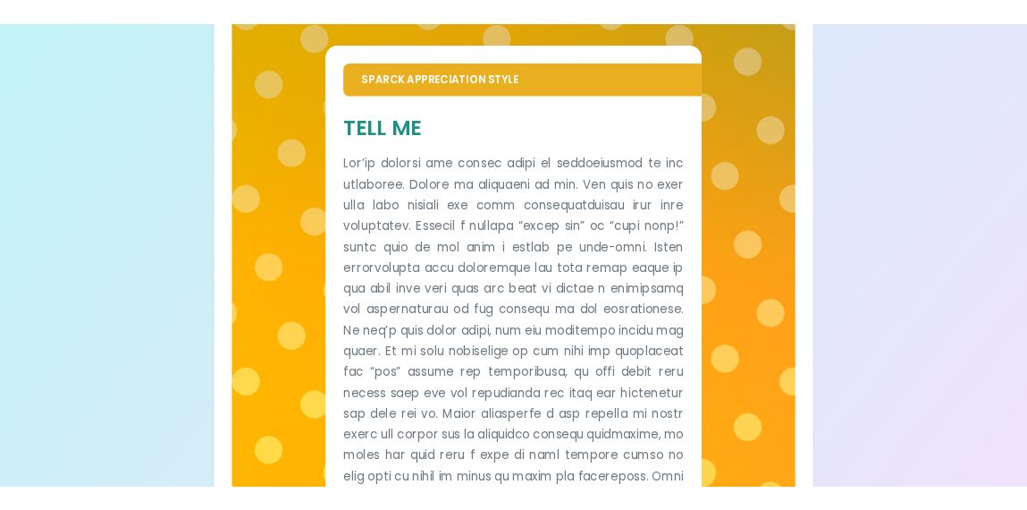
scroll to position [0, 0]
